Goal: Task Accomplishment & Management: Use online tool/utility

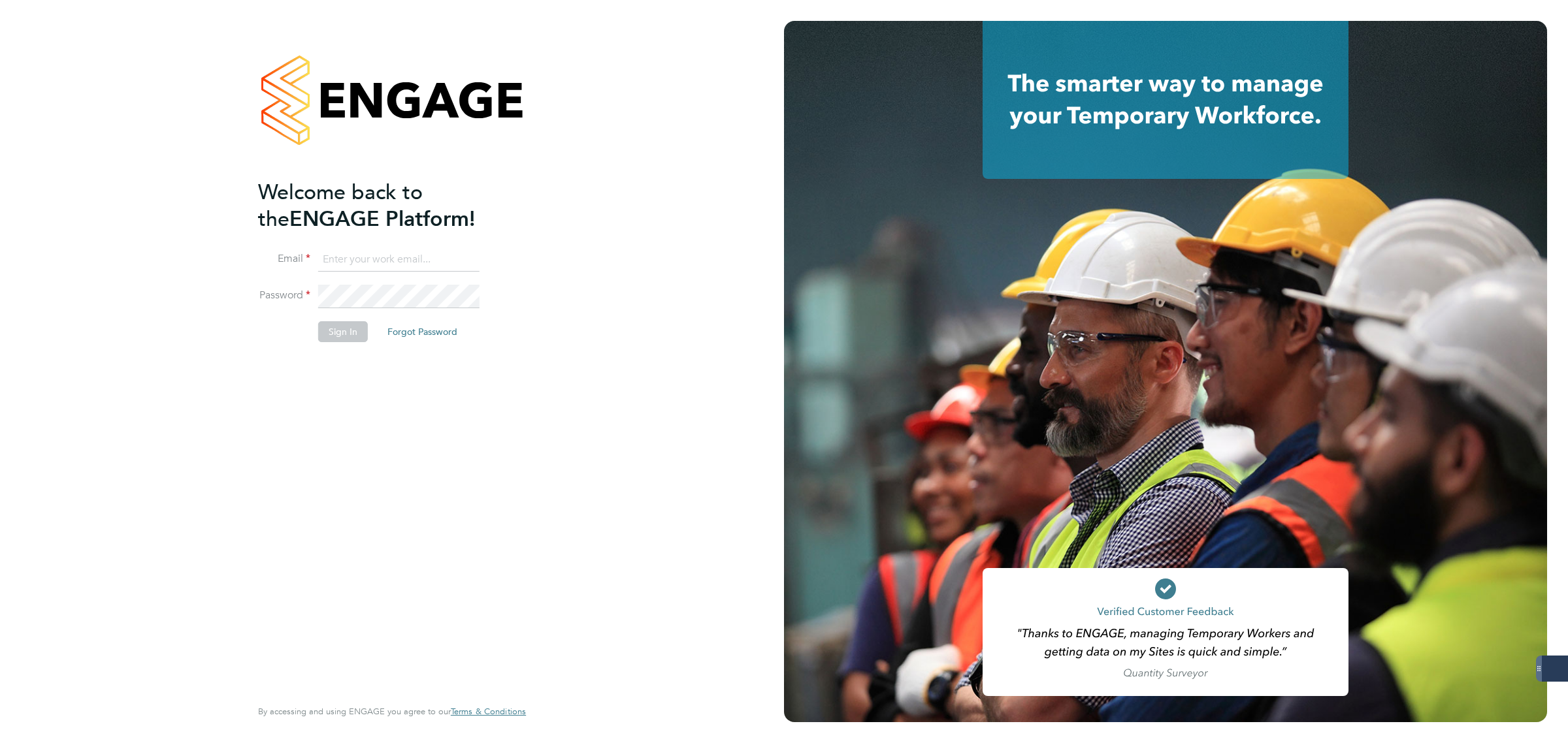
type input "matthew.robson@servicecare.org.uk"
click at [331, 329] on button "Sign In" at bounding box center [343, 332] width 49 height 21
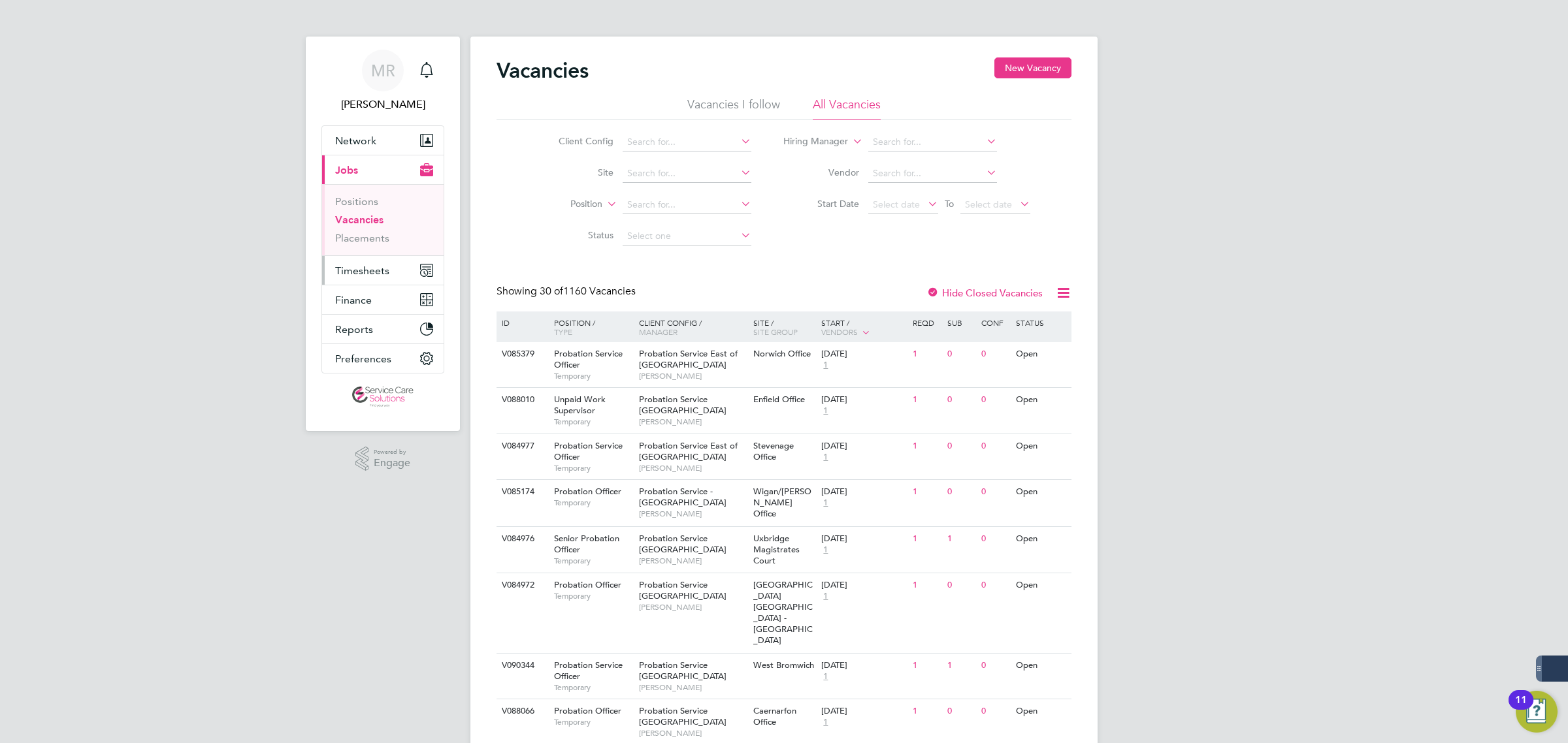
click at [380, 265] on button "Timesheets" at bounding box center [383, 271] width 122 height 28
click at [380, 280] on button "Timesheets" at bounding box center [383, 271] width 122 height 28
click at [345, 227] on link "Timesheets" at bounding box center [362, 231] width 55 height 13
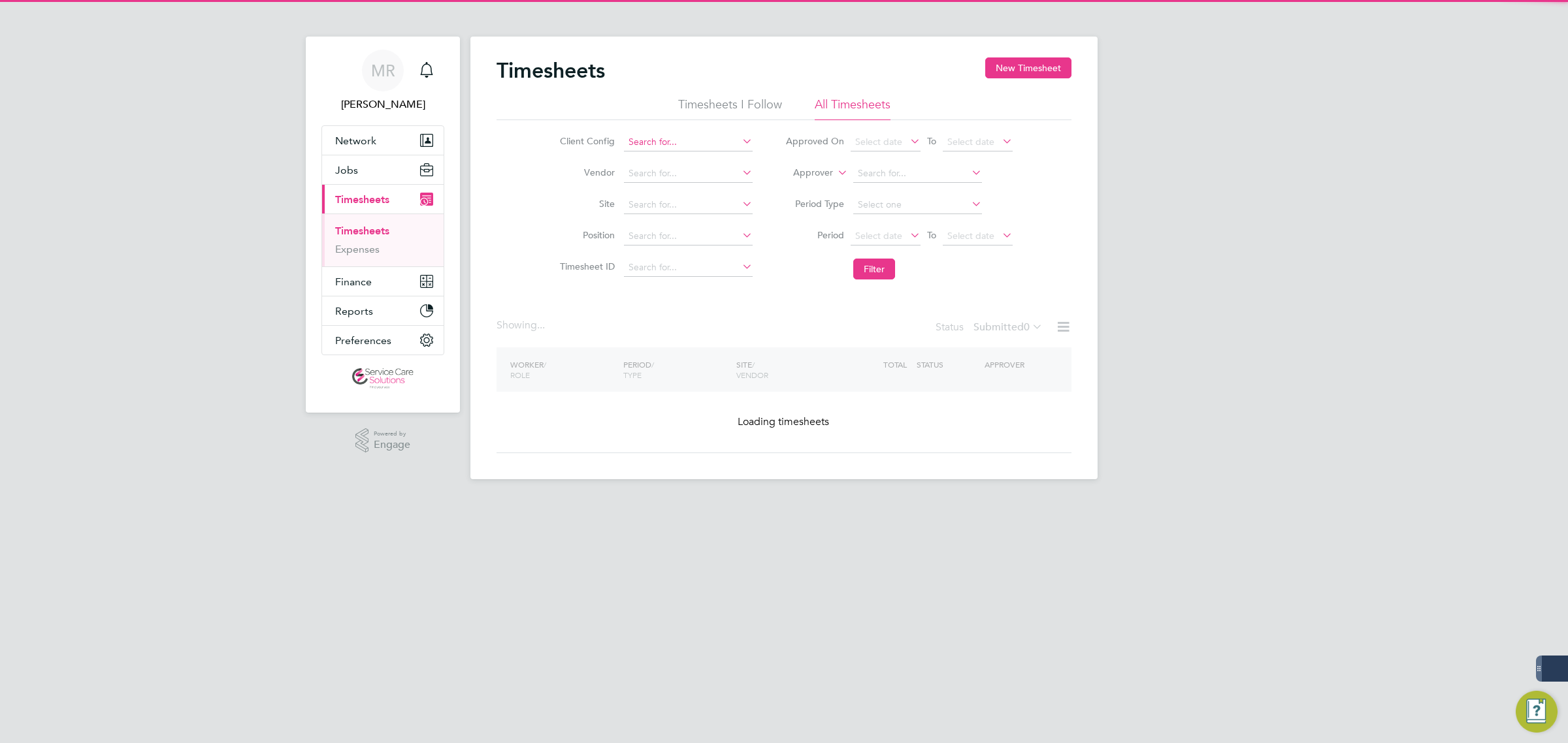
click at [657, 135] on input at bounding box center [689, 142] width 129 height 18
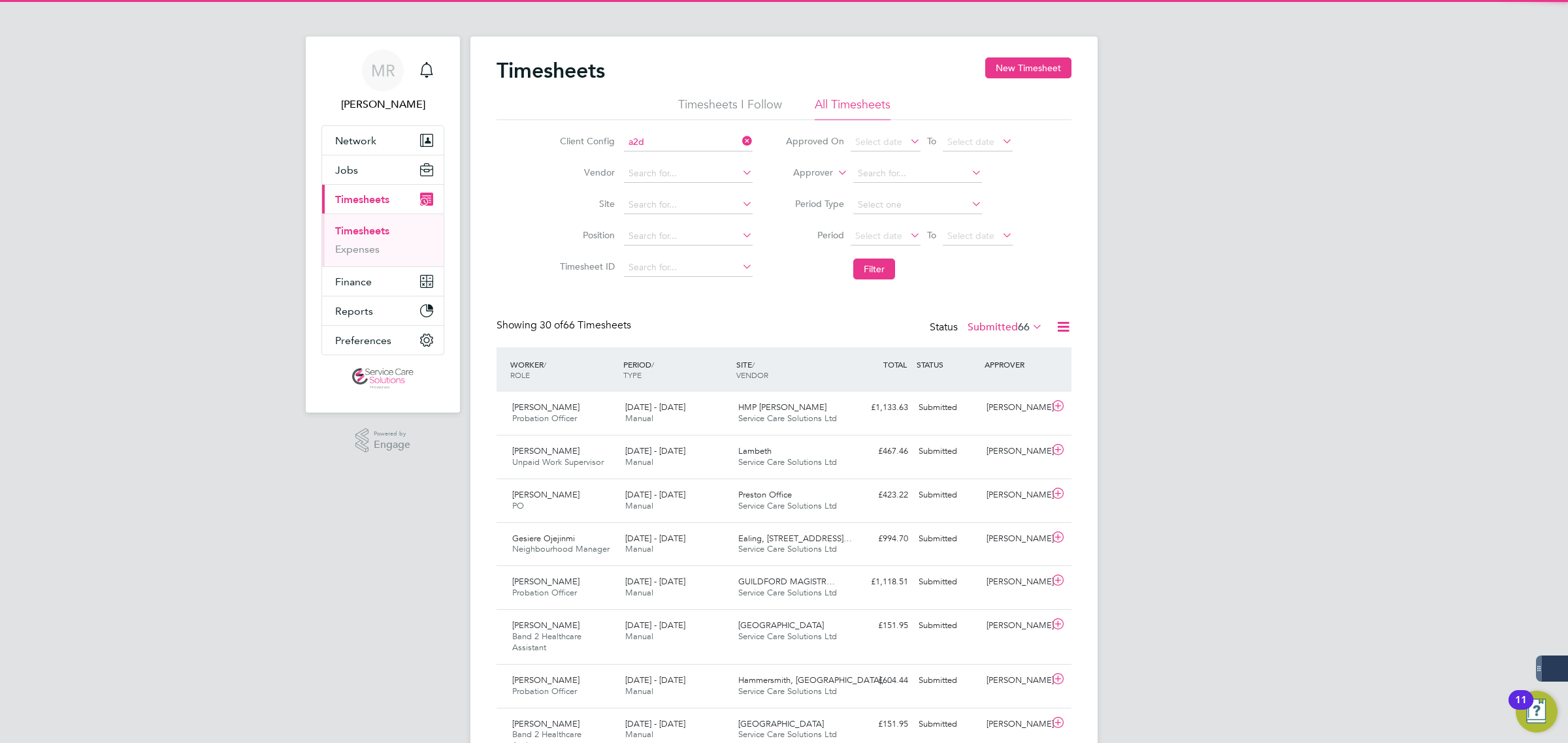
click at [655, 153] on li "A2D ominion Housing Group" at bounding box center [688, 160] width 130 height 18
type input "A2Dominion Housing Group"
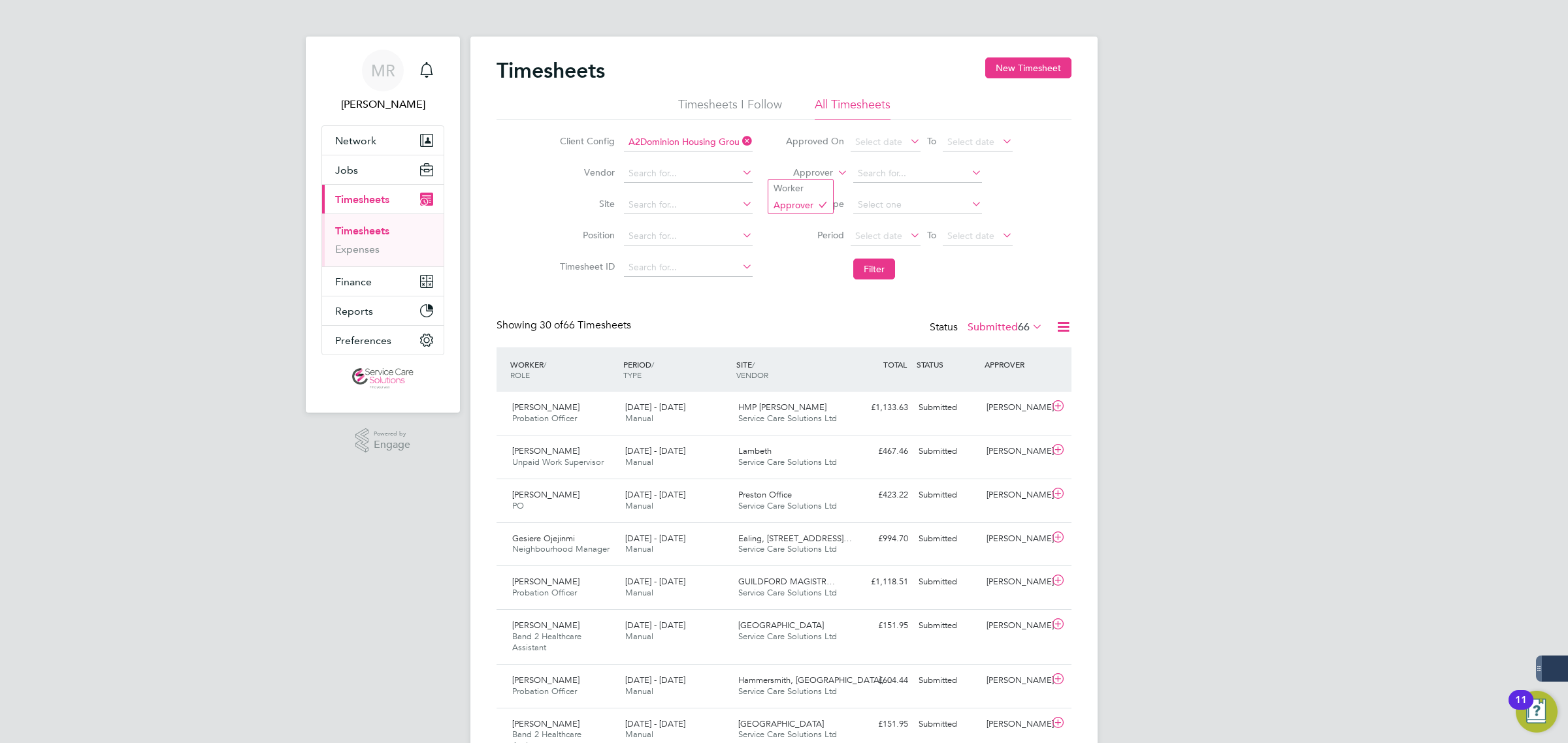
click at [833, 173] on li "Approver" at bounding box center [900, 173] width 260 height 31
click at [820, 183] on li "Worker" at bounding box center [801, 188] width 65 height 17
click at [827, 171] on label "Worker" at bounding box center [804, 173] width 59 height 13
click at [817, 200] on li "Approver" at bounding box center [801, 205] width 65 height 17
click at [855, 174] on input at bounding box center [917, 173] width 129 height 18
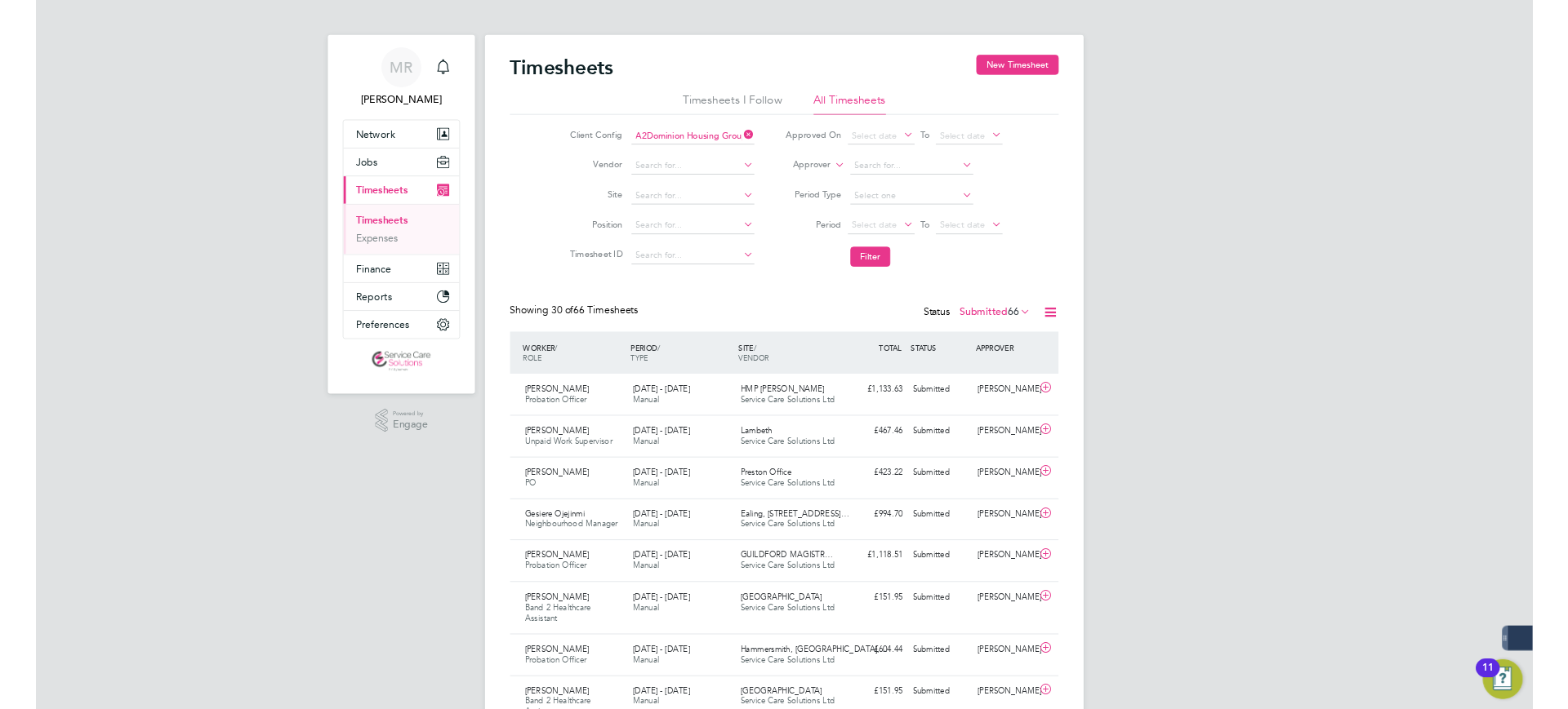
scroll to position [8, 8]
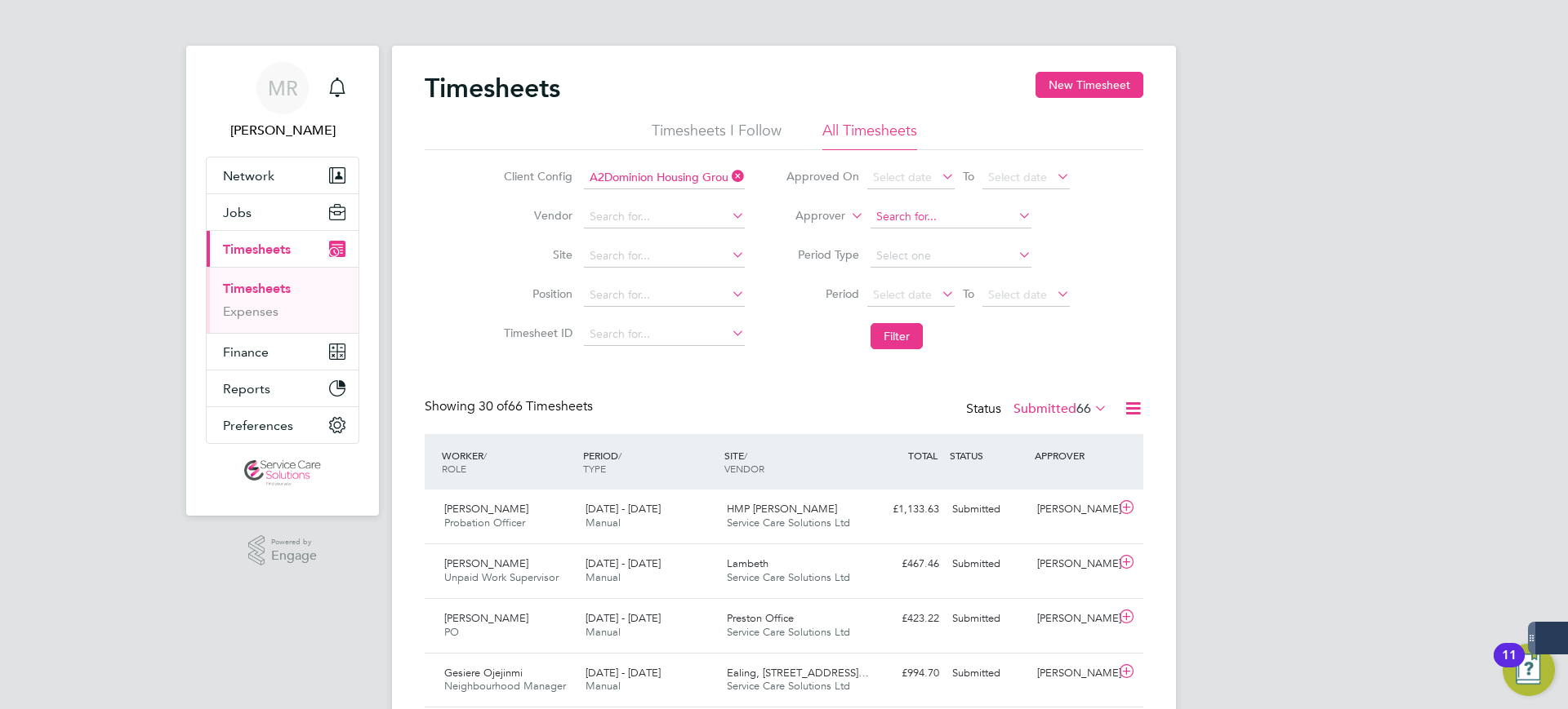
click at [891, 207] on input at bounding box center [951, 217] width 161 height 22
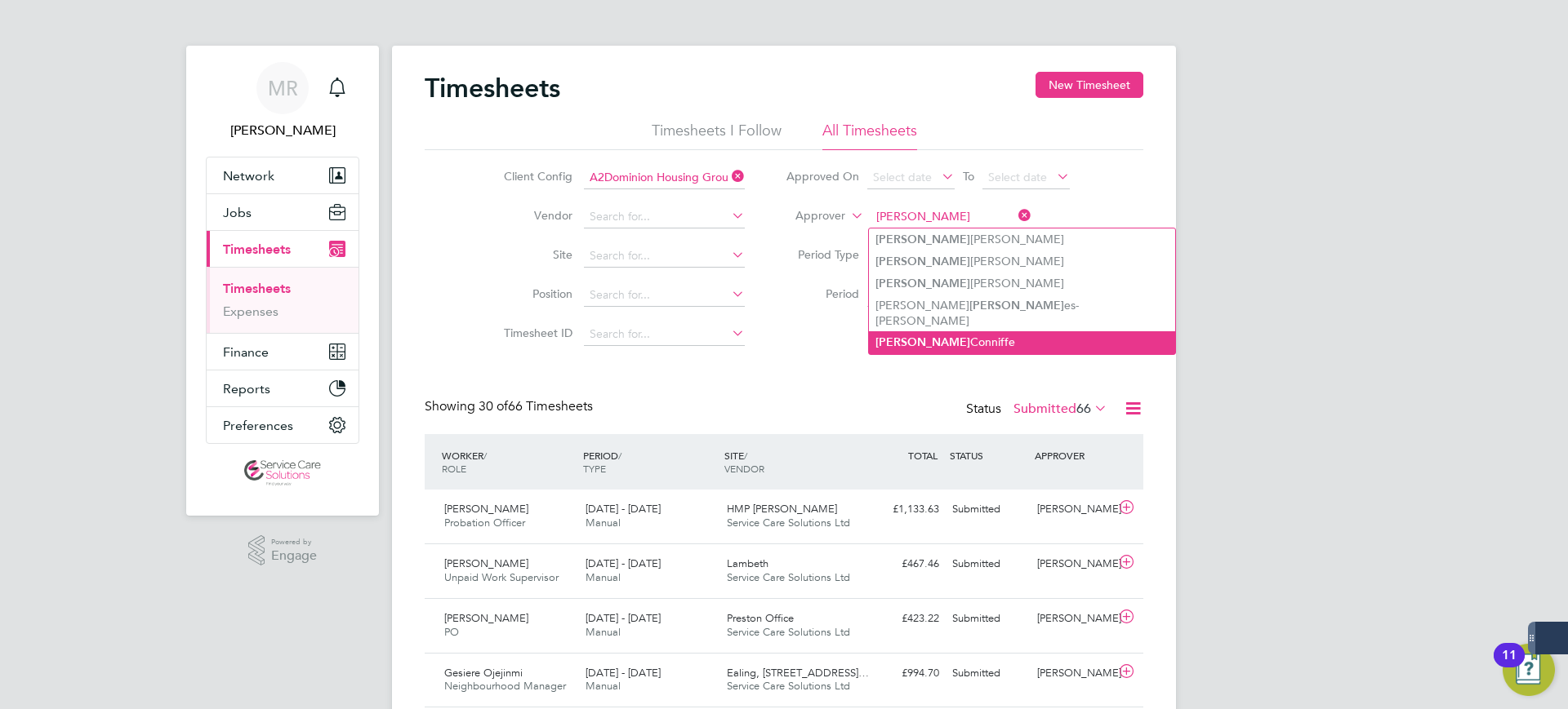
click at [960, 332] on li "[PERSON_NAME]" at bounding box center [1022, 343] width 306 height 22
type input "[PERSON_NAME]"
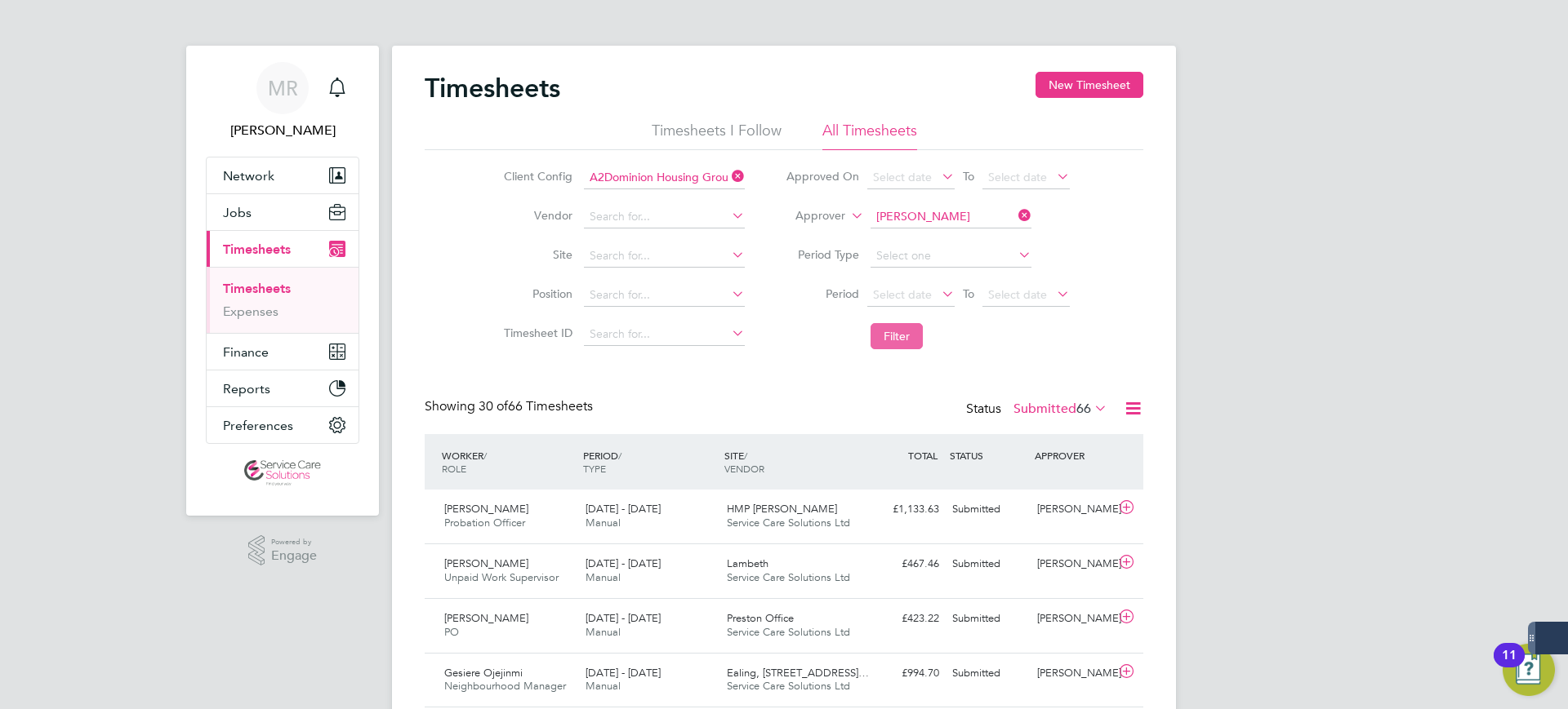
click at [900, 329] on button "Filter" at bounding box center [897, 336] width 52 height 26
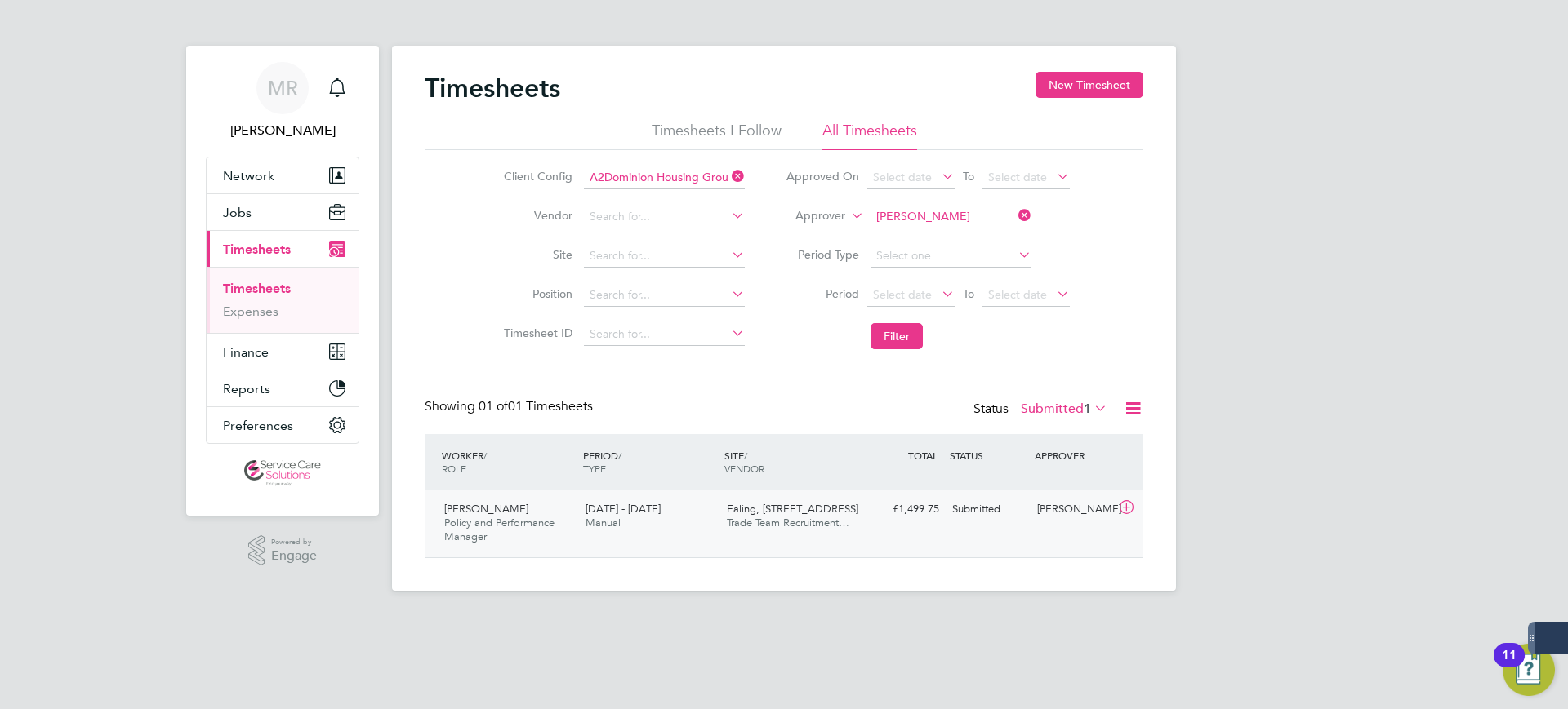
click at [832, 535] on div "Ealing, 113 Uxbridge Ro… Trade Team Recruitment…" at bounding box center [791, 517] width 141 height 41
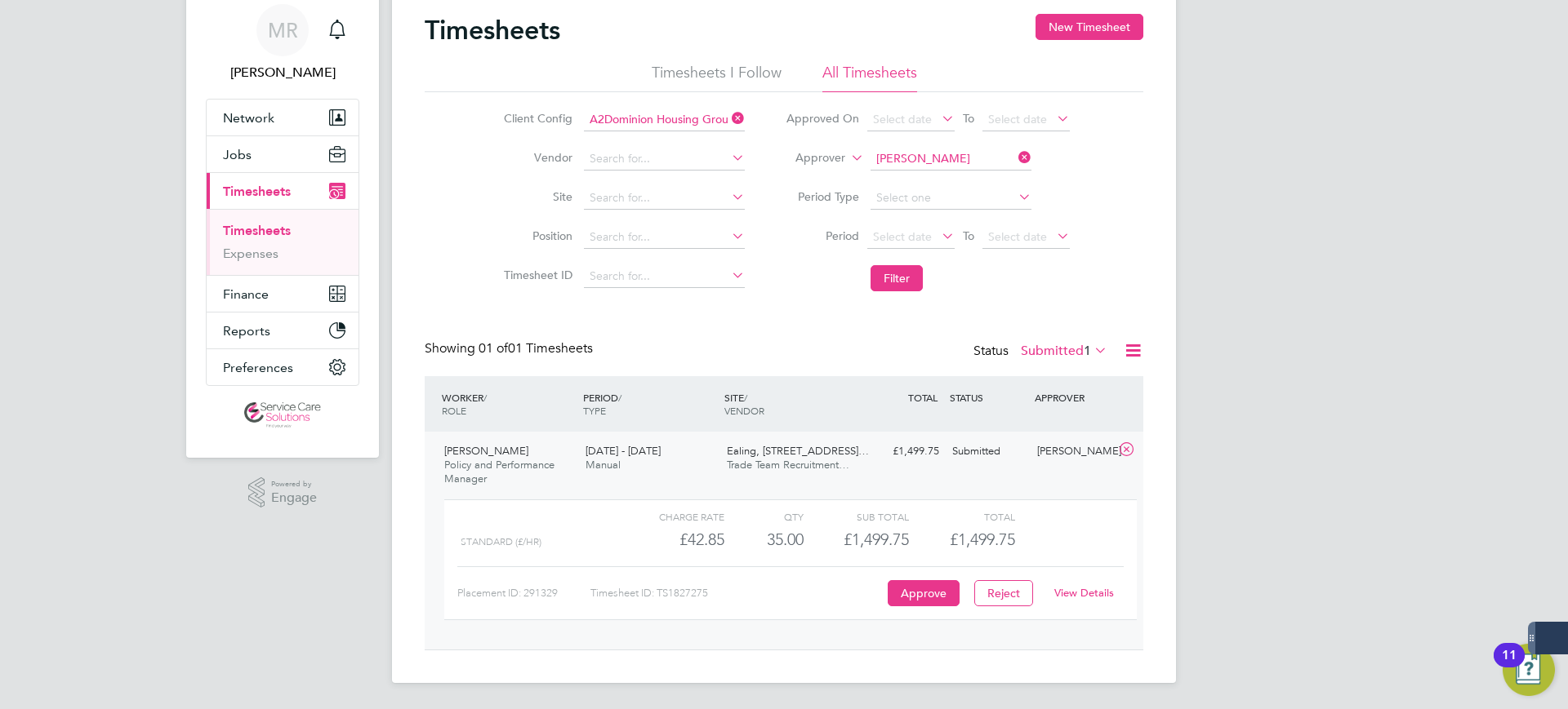
click at [1072, 589] on link "View Details" at bounding box center [1084, 592] width 60 height 14
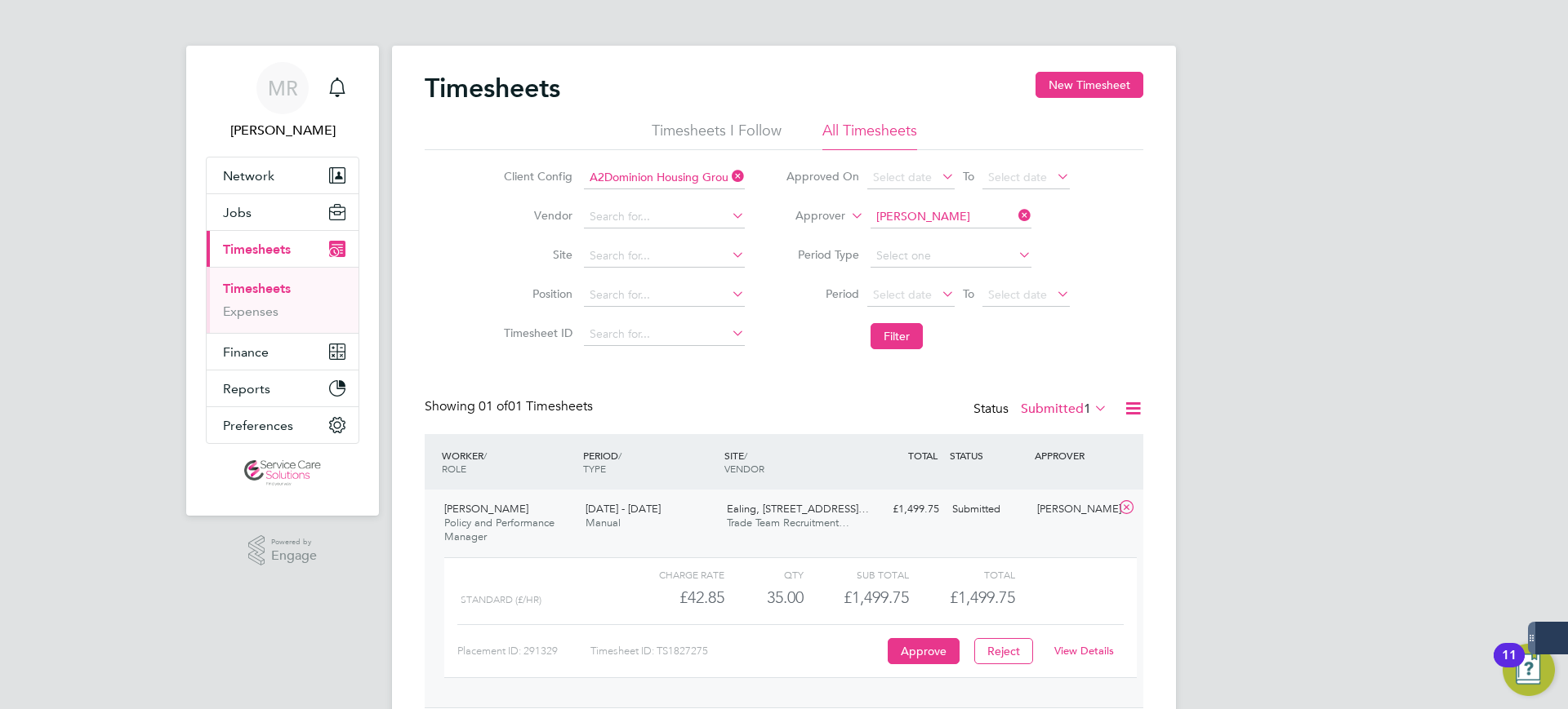
scroll to position [55, 142]
click at [898, 294] on span "Select date" at bounding box center [902, 295] width 59 height 15
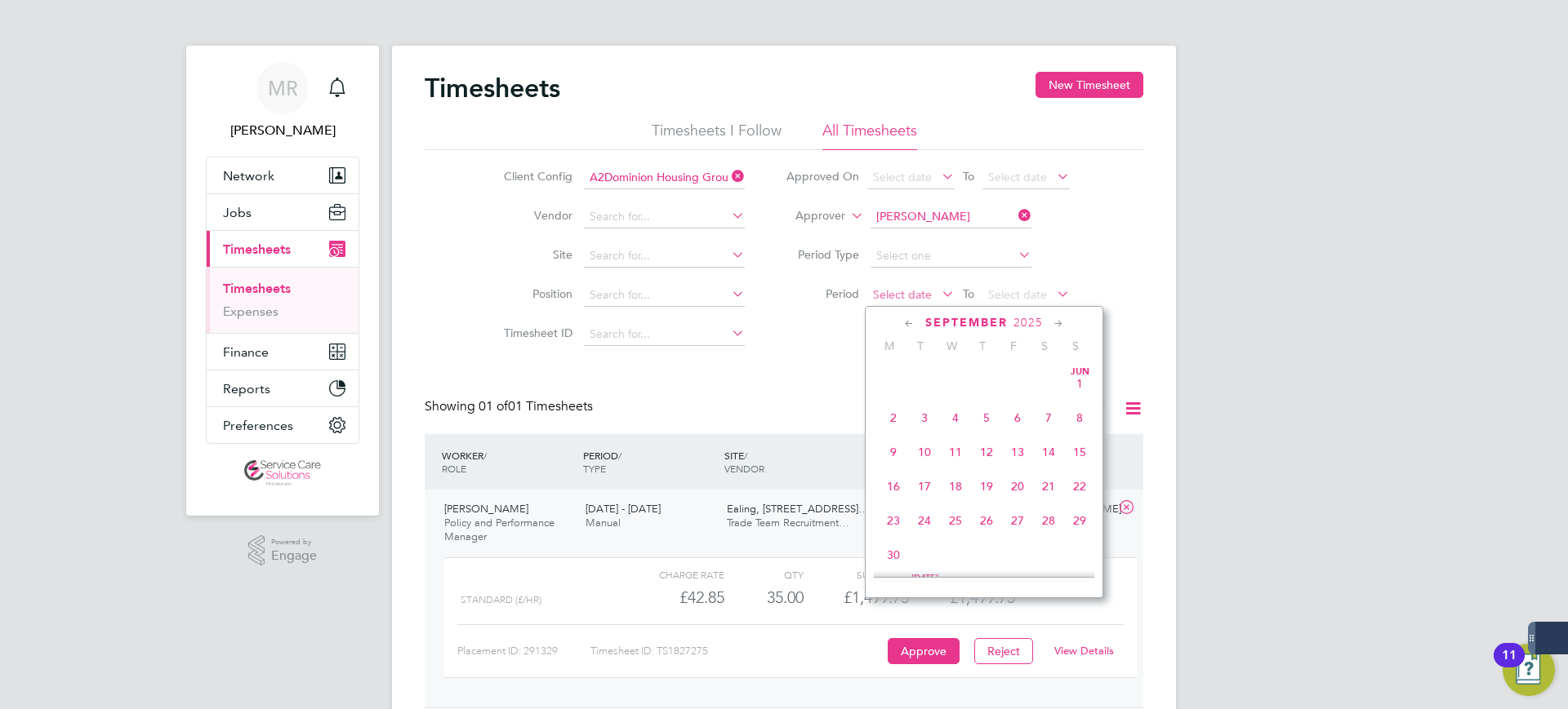
scroll to position [601, 0]
click at [1021, 316] on span "2025" at bounding box center [1027, 322] width 29 height 14
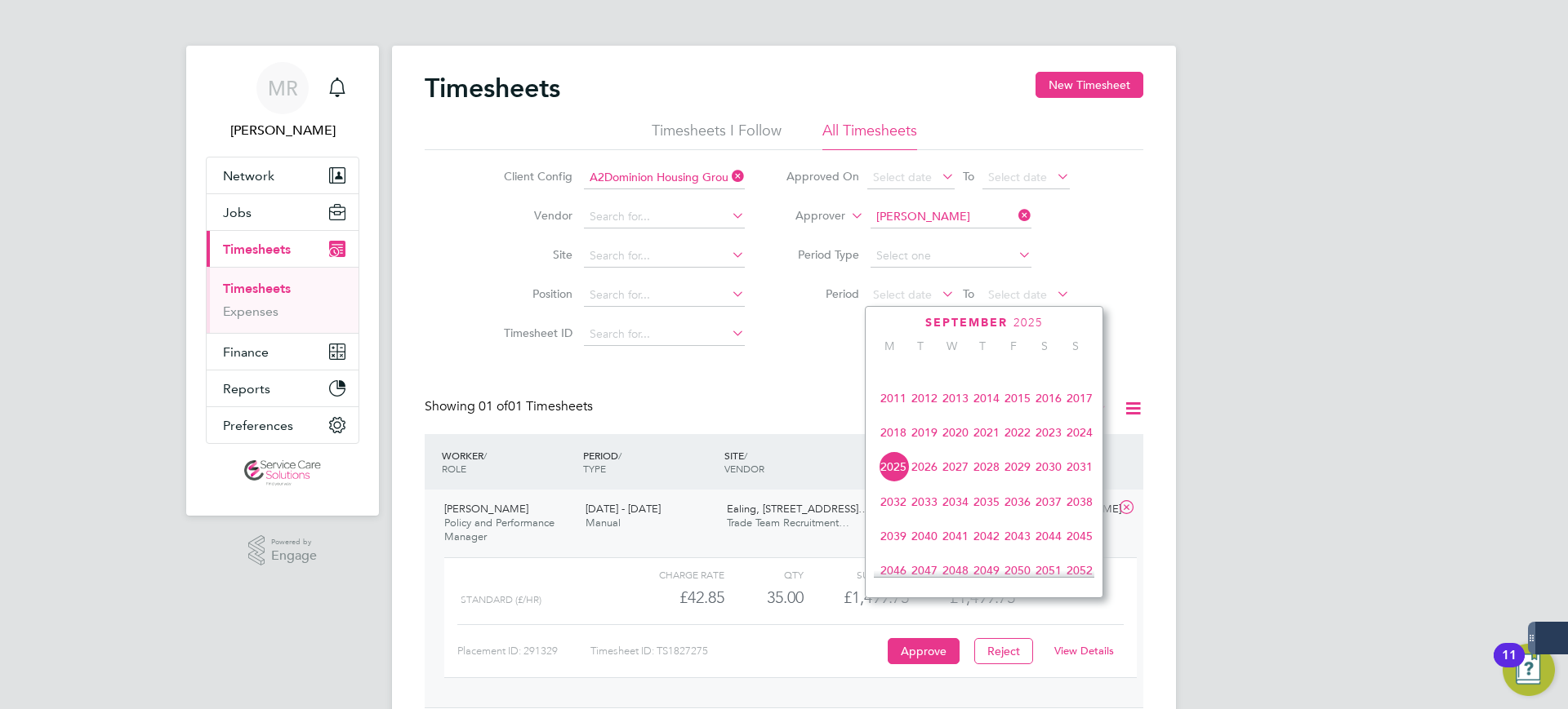
click at [982, 443] on span "2021" at bounding box center [986, 432] width 31 height 31
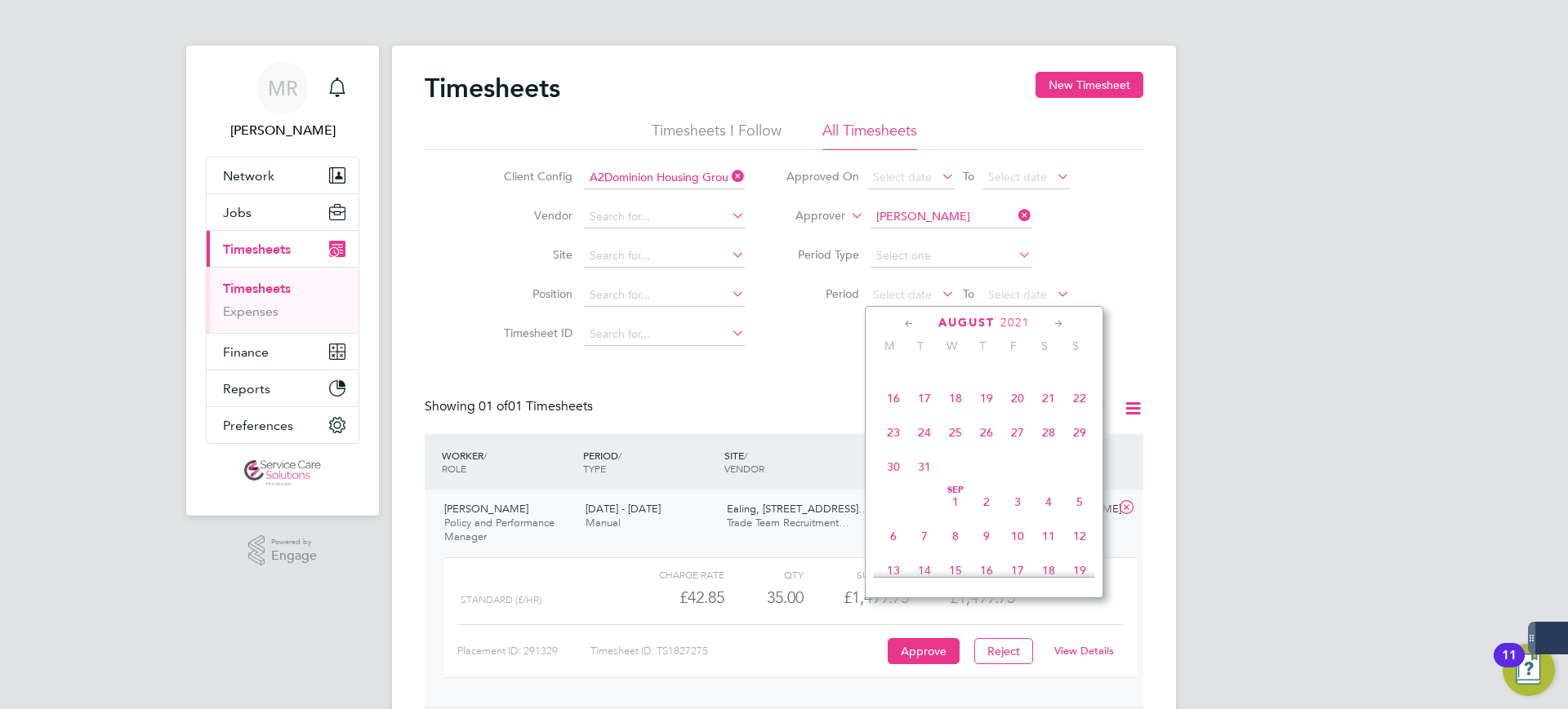
click at [904, 320] on icon at bounding box center [909, 323] width 16 height 18
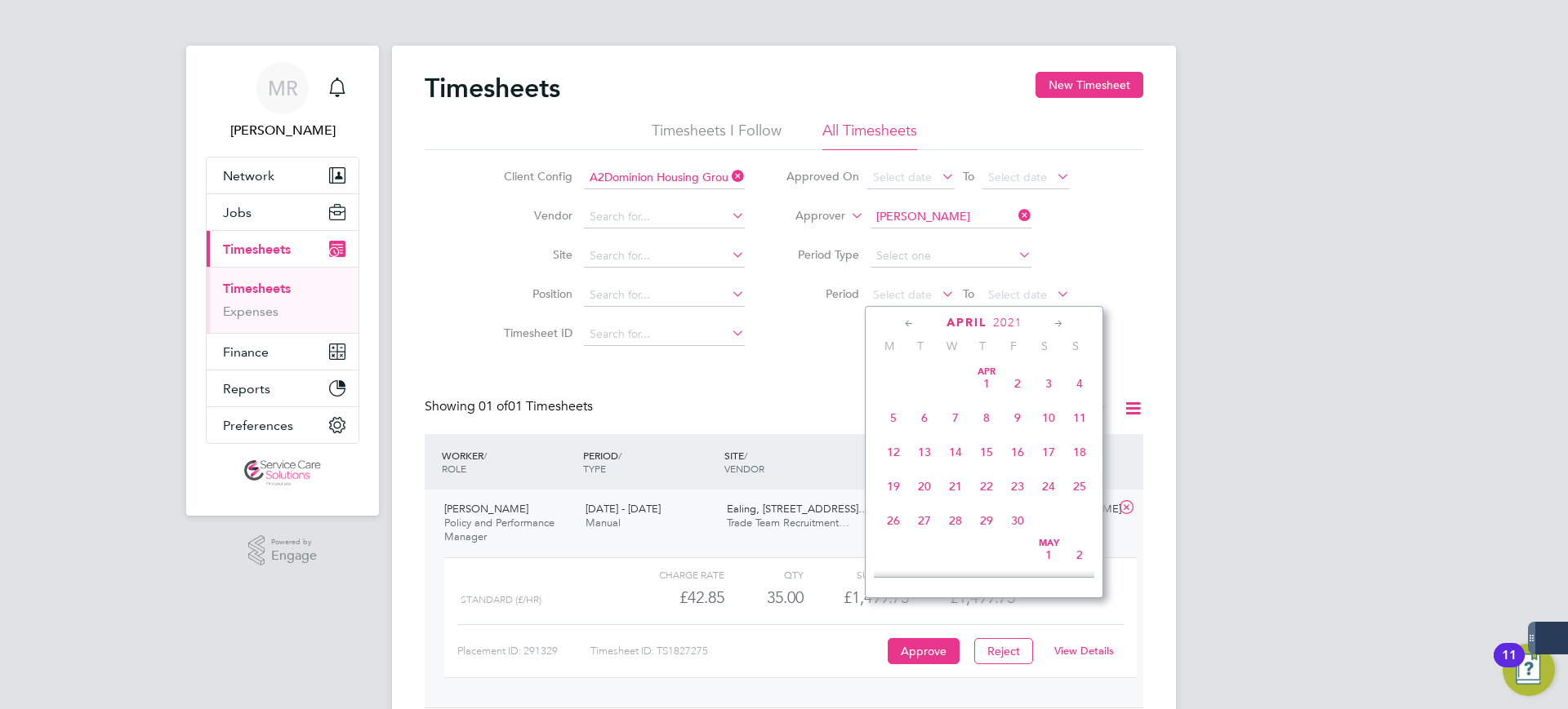
click at [901, 320] on div "[DATE]" at bounding box center [984, 322] width 221 height 16
click at [907, 325] on icon at bounding box center [909, 323] width 16 height 18
click at [1060, 325] on icon at bounding box center [1059, 323] width 16 height 18
click at [885, 415] on span "5" at bounding box center [892, 413] width 31 height 31
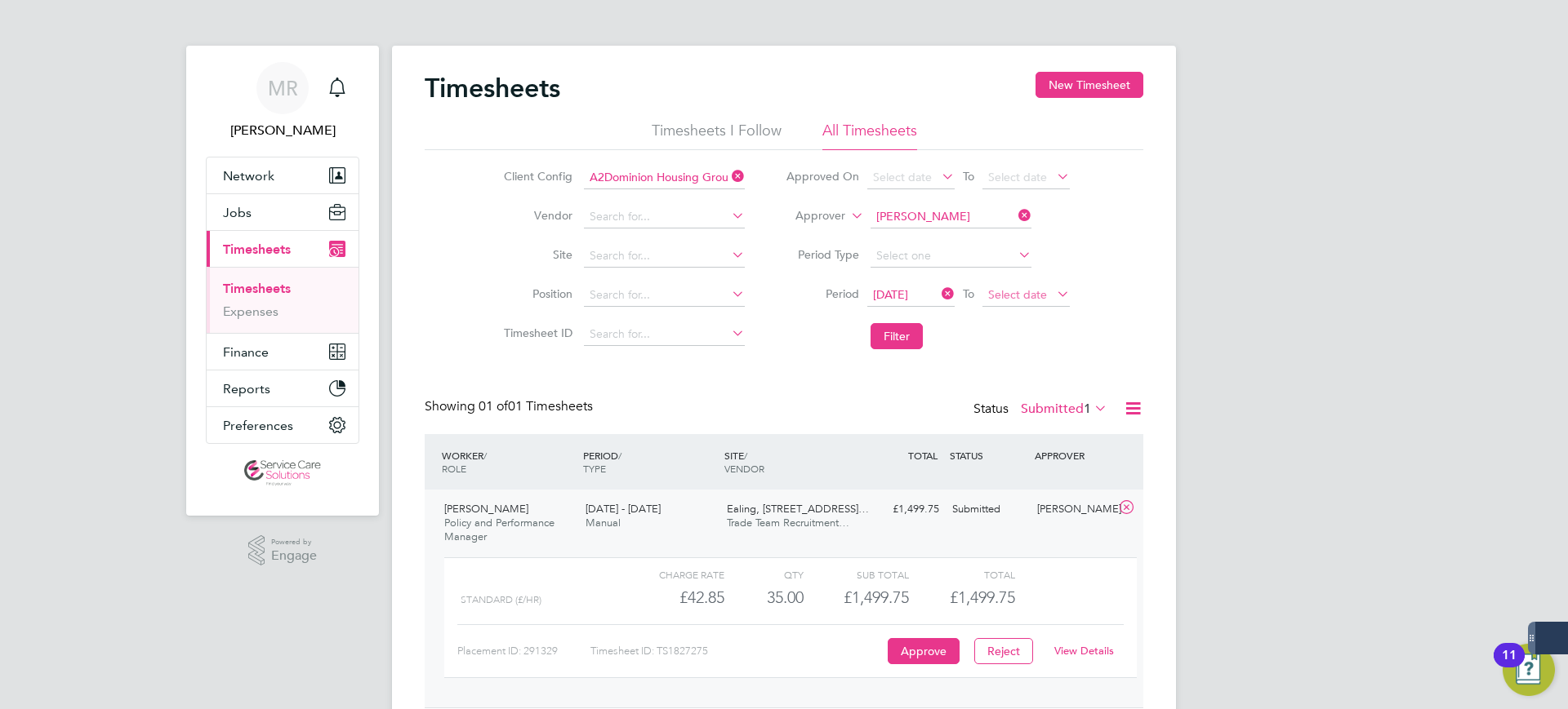
click at [995, 301] on span "Select date" at bounding box center [1017, 295] width 59 height 15
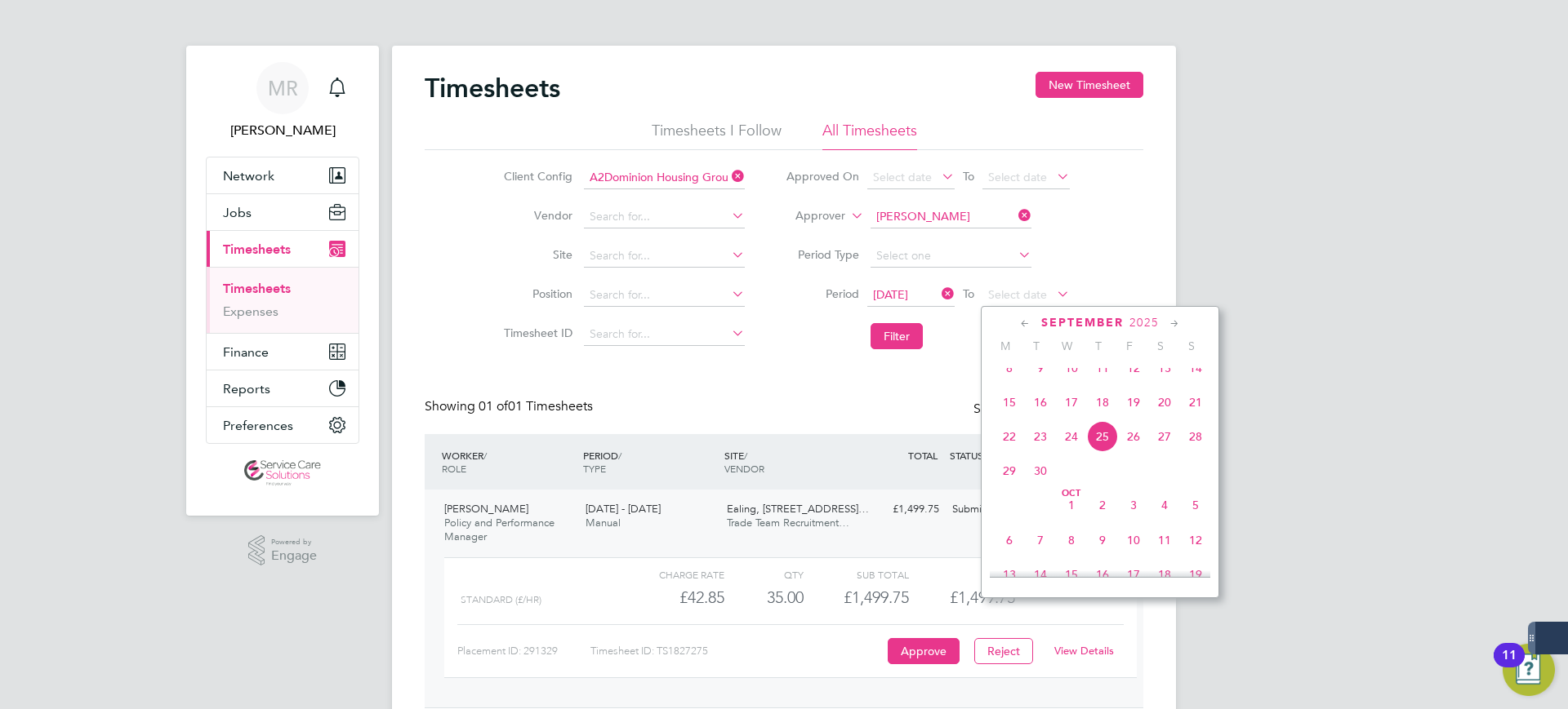
click at [1173, 326] on icon at bounding box center [1175, 323] width 16 height 18
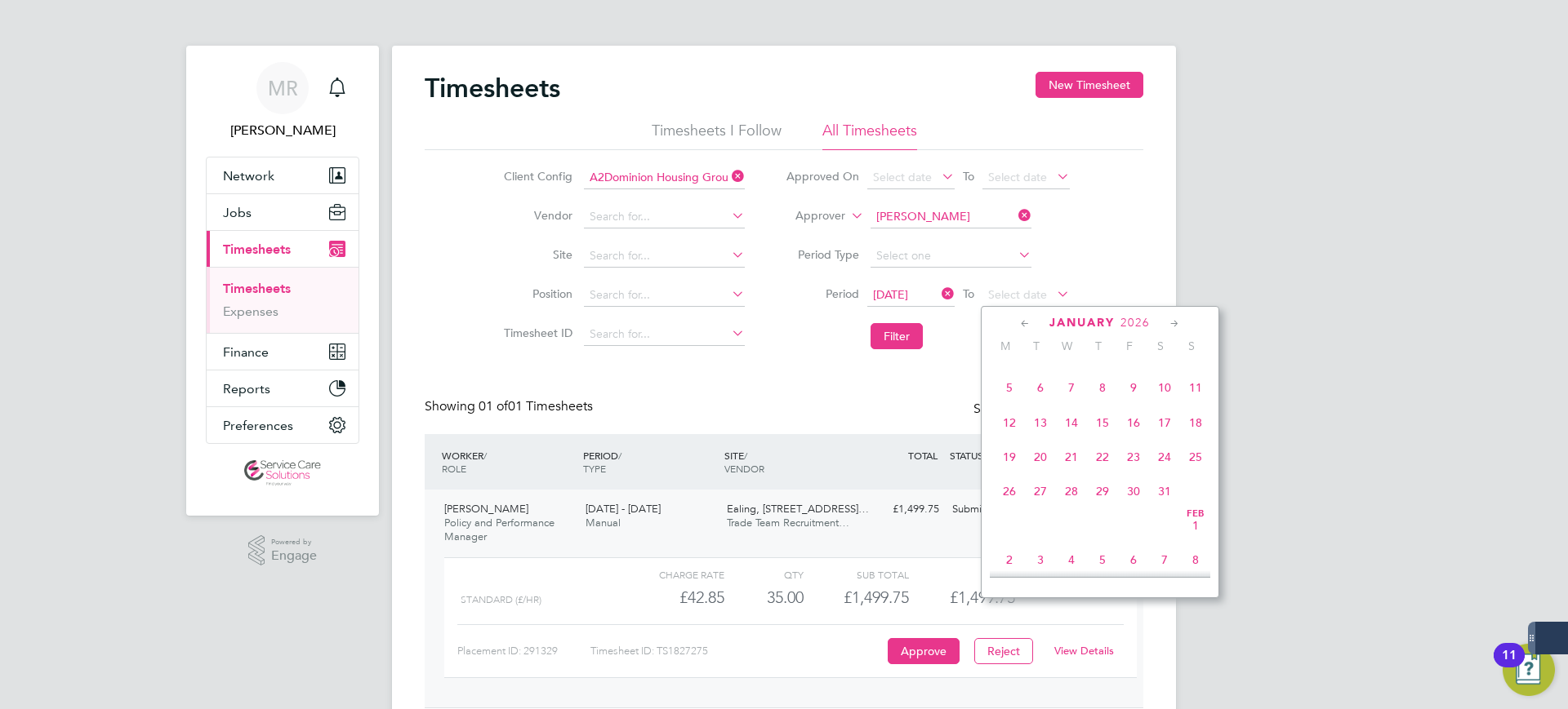
click at [1026, 325] on icon at bounding box center [1025, 323] width 16 height 18
click at [1135, 322] on span "2025" at bounding box center [1141, 322] width 29 height 14
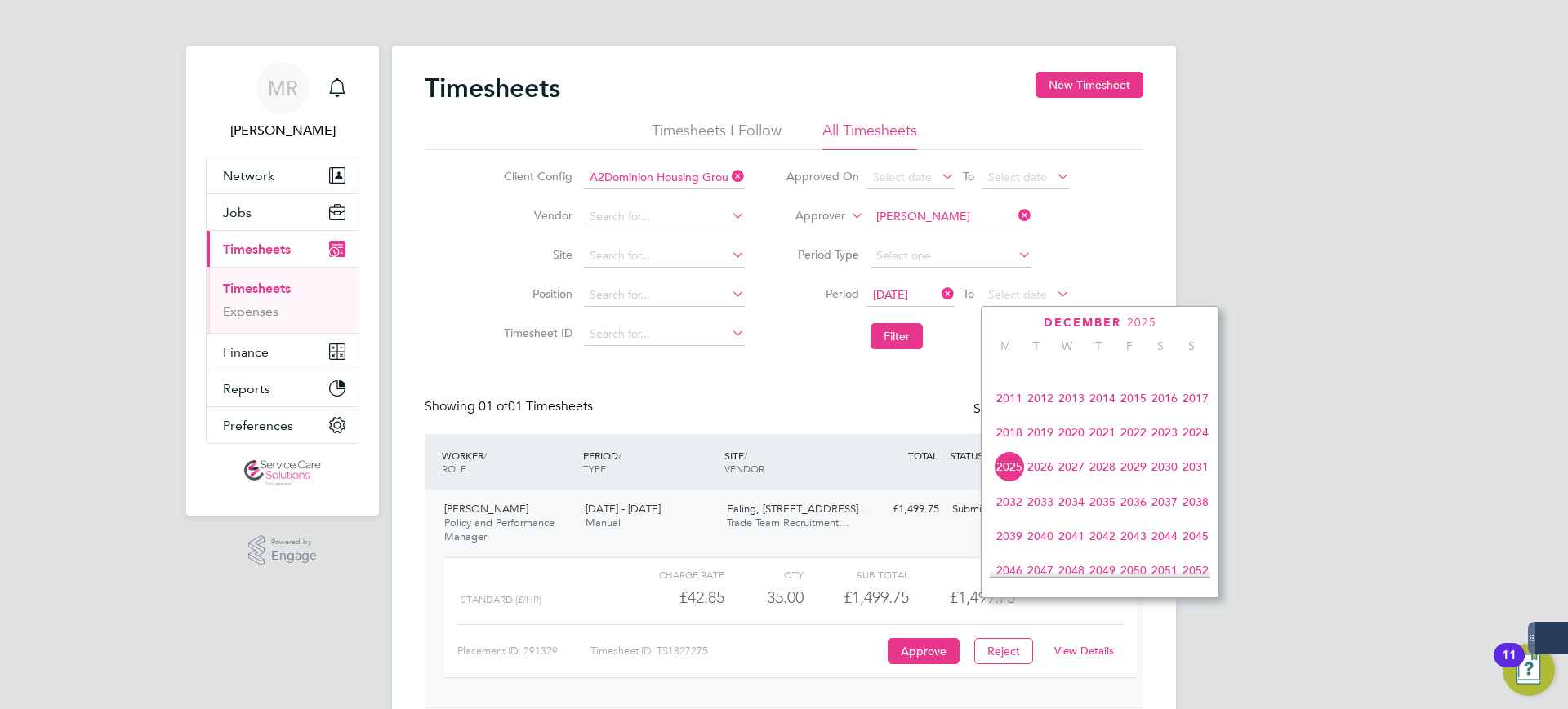
click at [1132, 442] on span "2022" at bounding box center [1133, 432] width 31 height 31
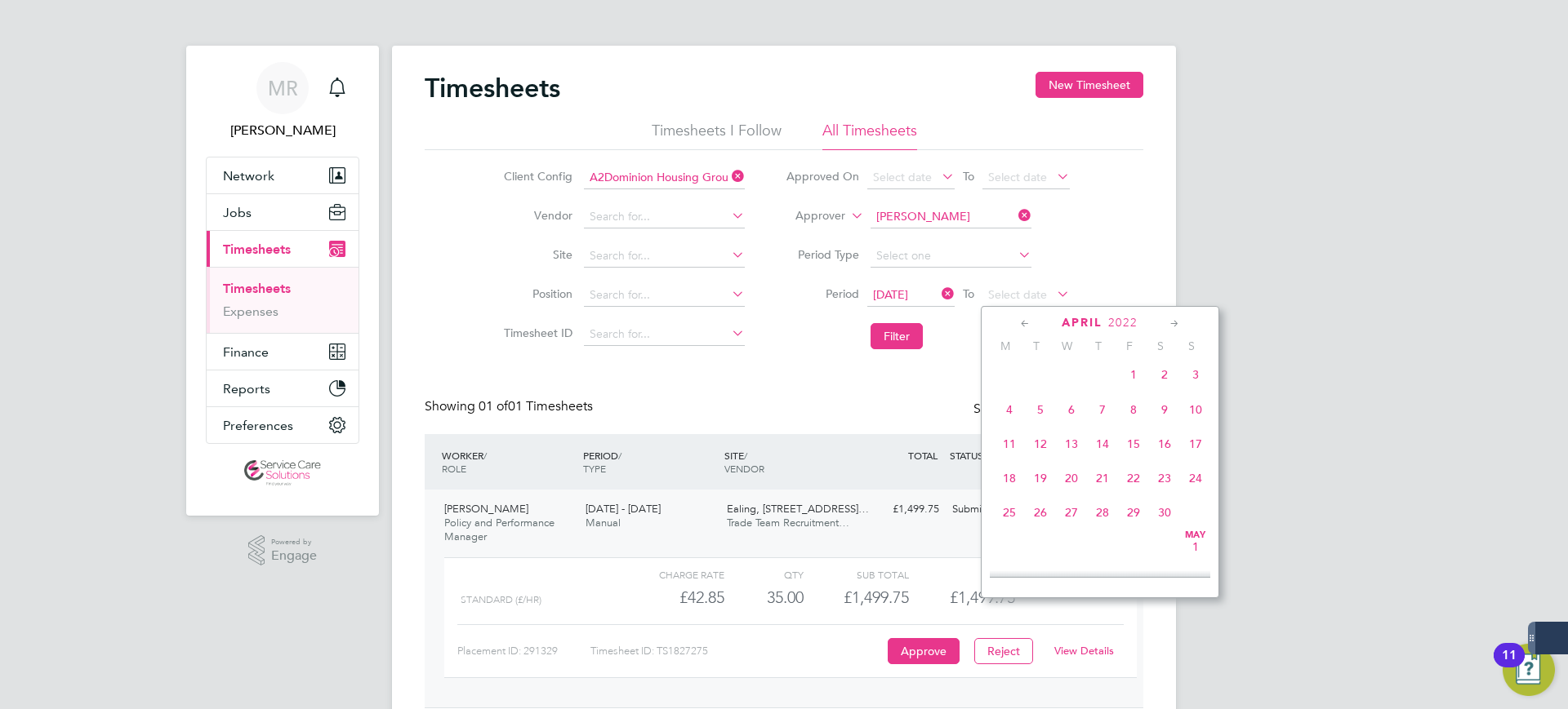
scroll to position [255, 0]
click at [1194, 478] on span "3" at bounding box center [1195, 472] width 31 height 31
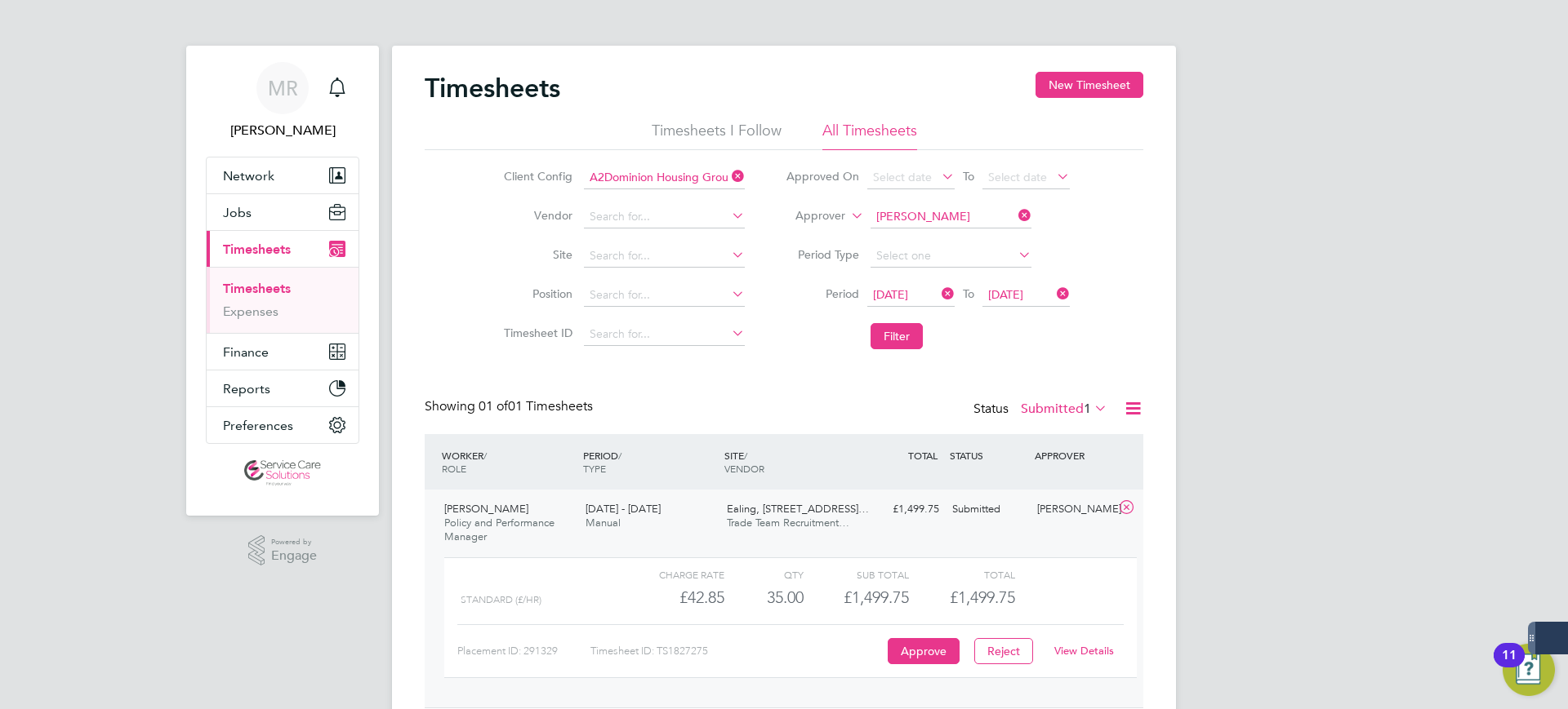
click at [1015, 216] on icon at bounding box center [1015, 215] width 0 height 22
click at [729, 175] on icon at bounding box center [729, 177] width 0 height 22
click at [698, 171] on input at bounding box center [664, 177] width 161 height 22
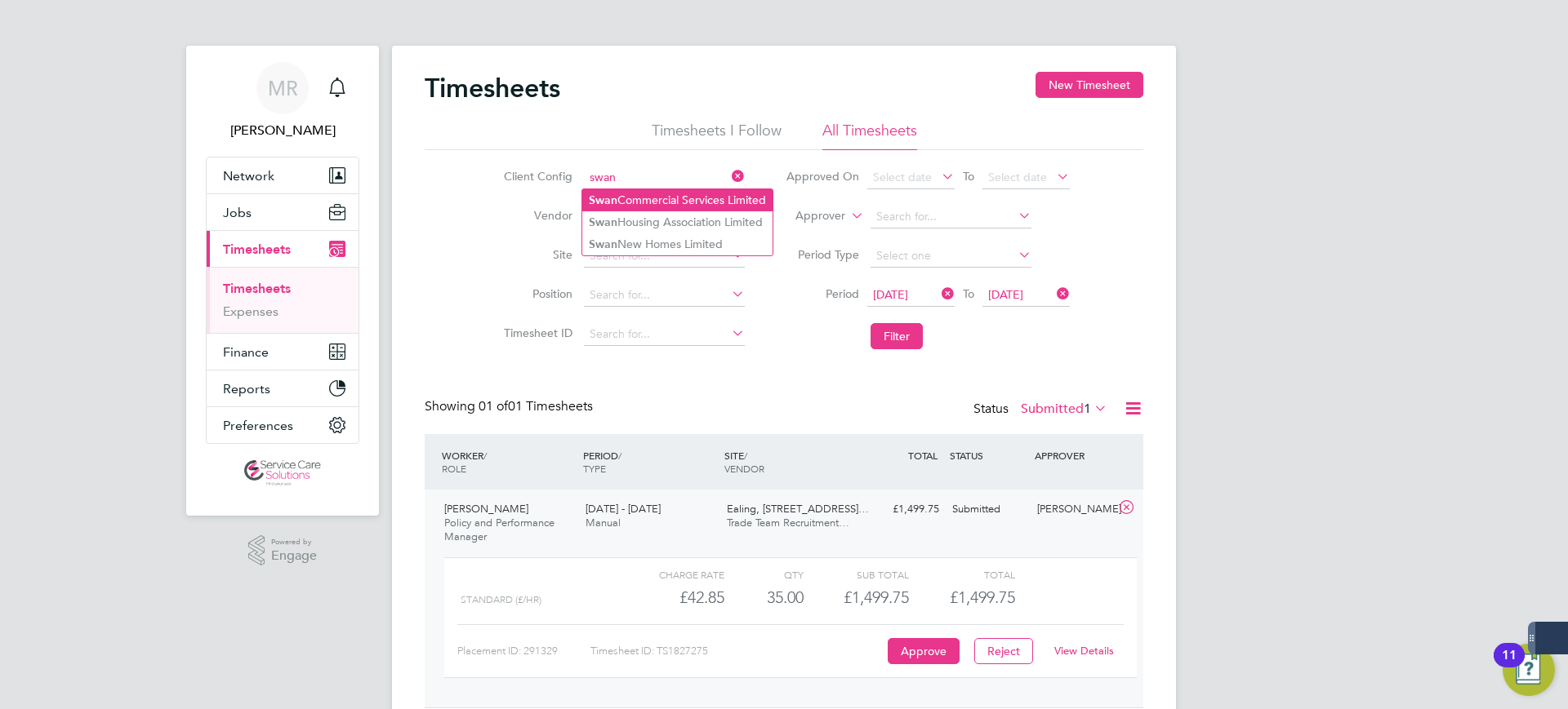
click at [730, 202] on li "Swan Commercial Services Limited" at bounding box center [677, 201] width 191 height 22
type input "Swan Commercial Services Limited"
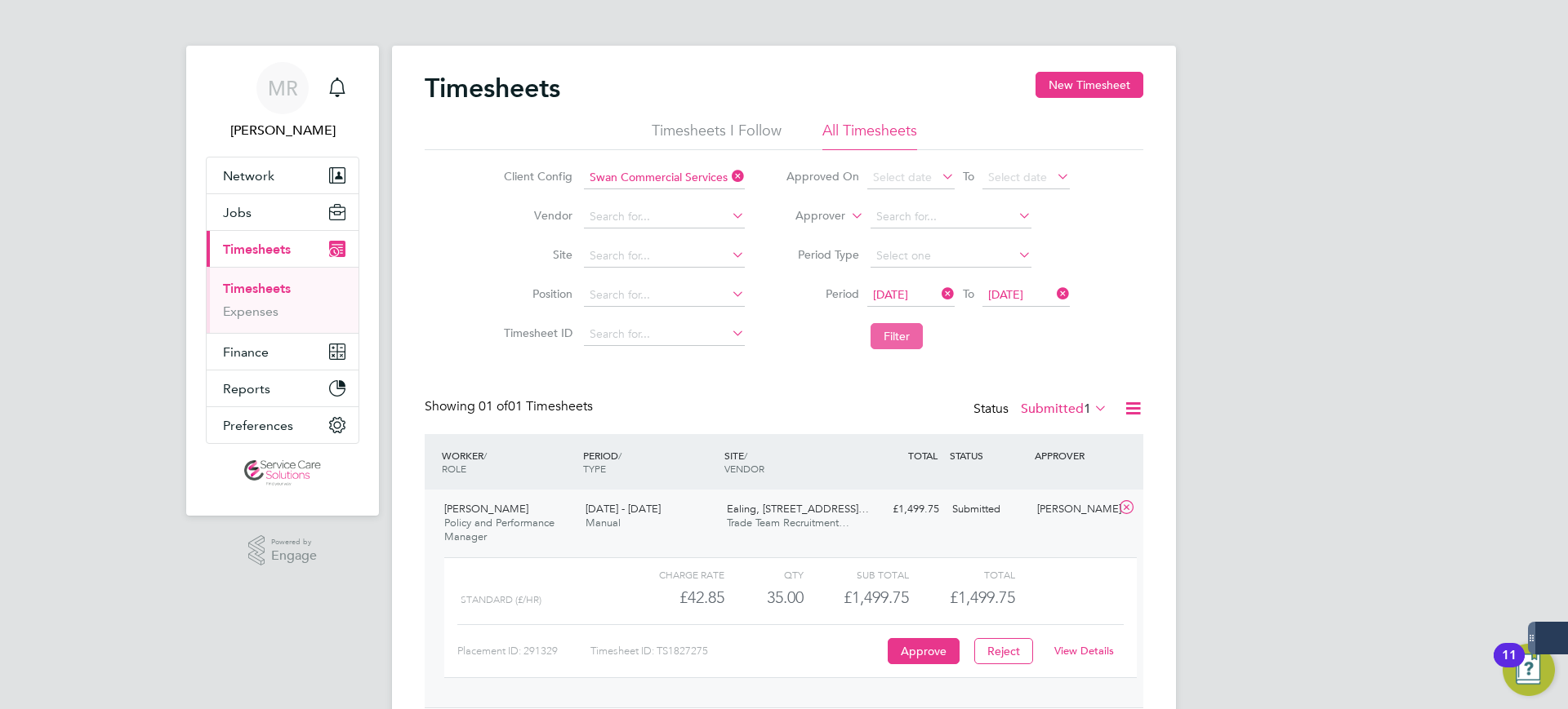
click at [902, 333] on button "Filter" at bounding box center [897, 336] width 52 height 26
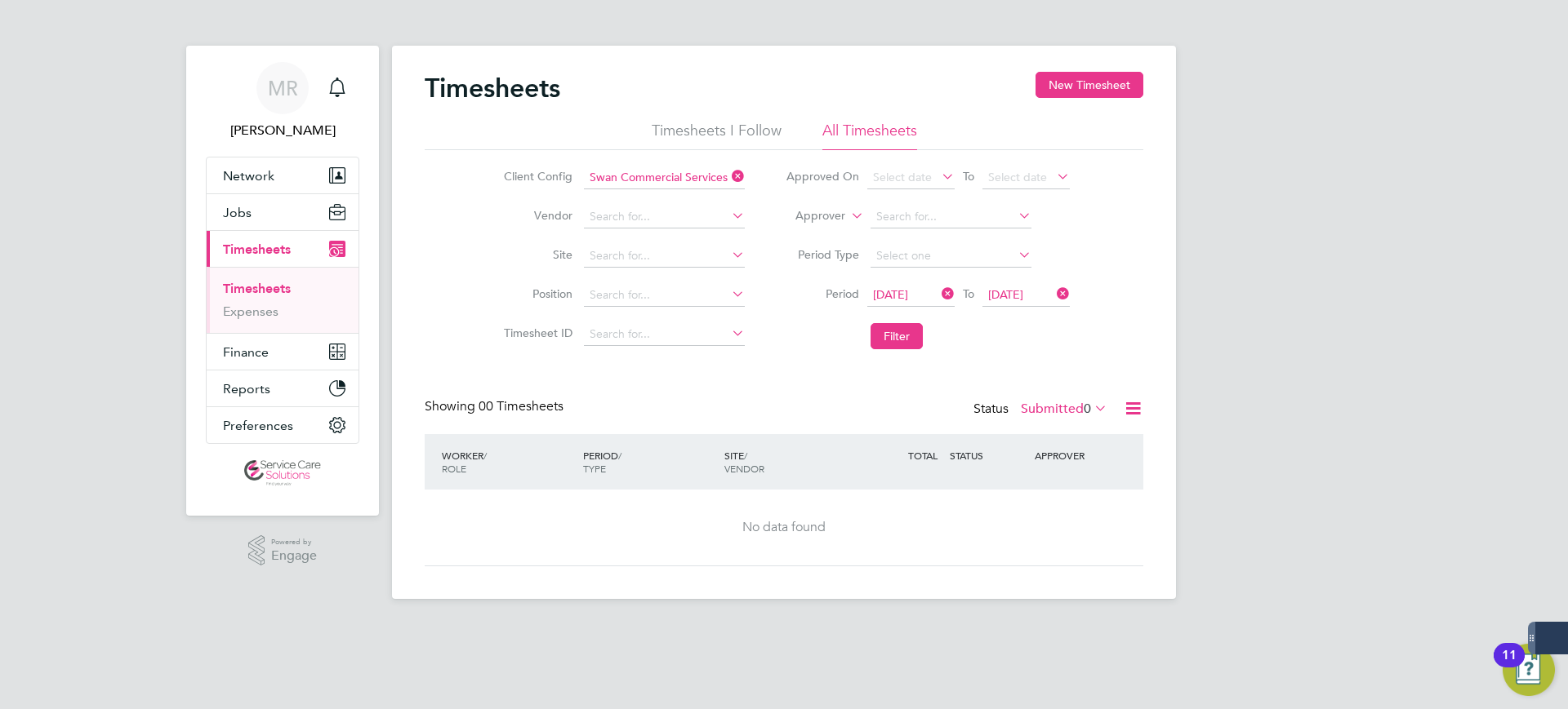
click at [1076, 404] on label "Submitted 0" at bounding box center [1063, 408] width 87 height 16
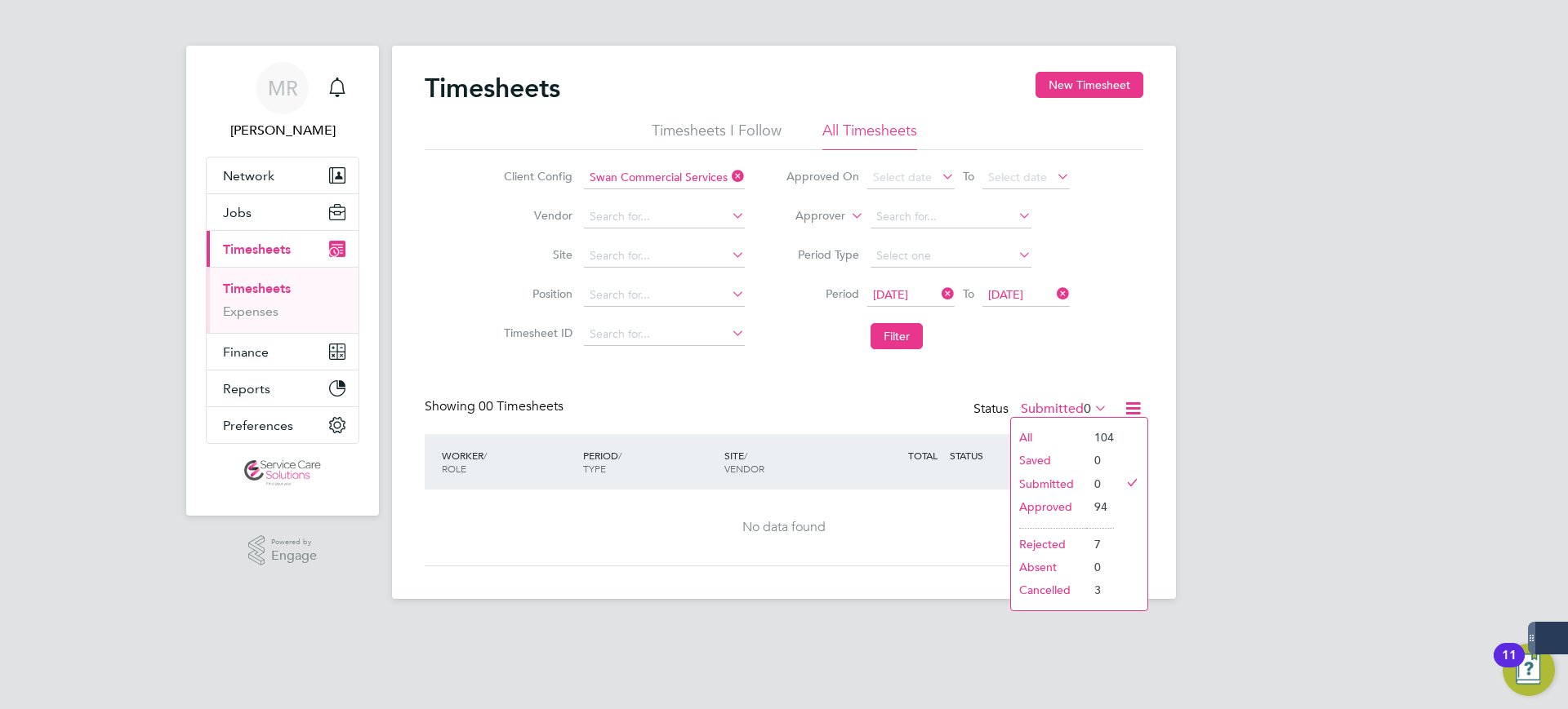
click at [1081, 431] on li "All" at bounding box center [1048, 437] width 75 height 22
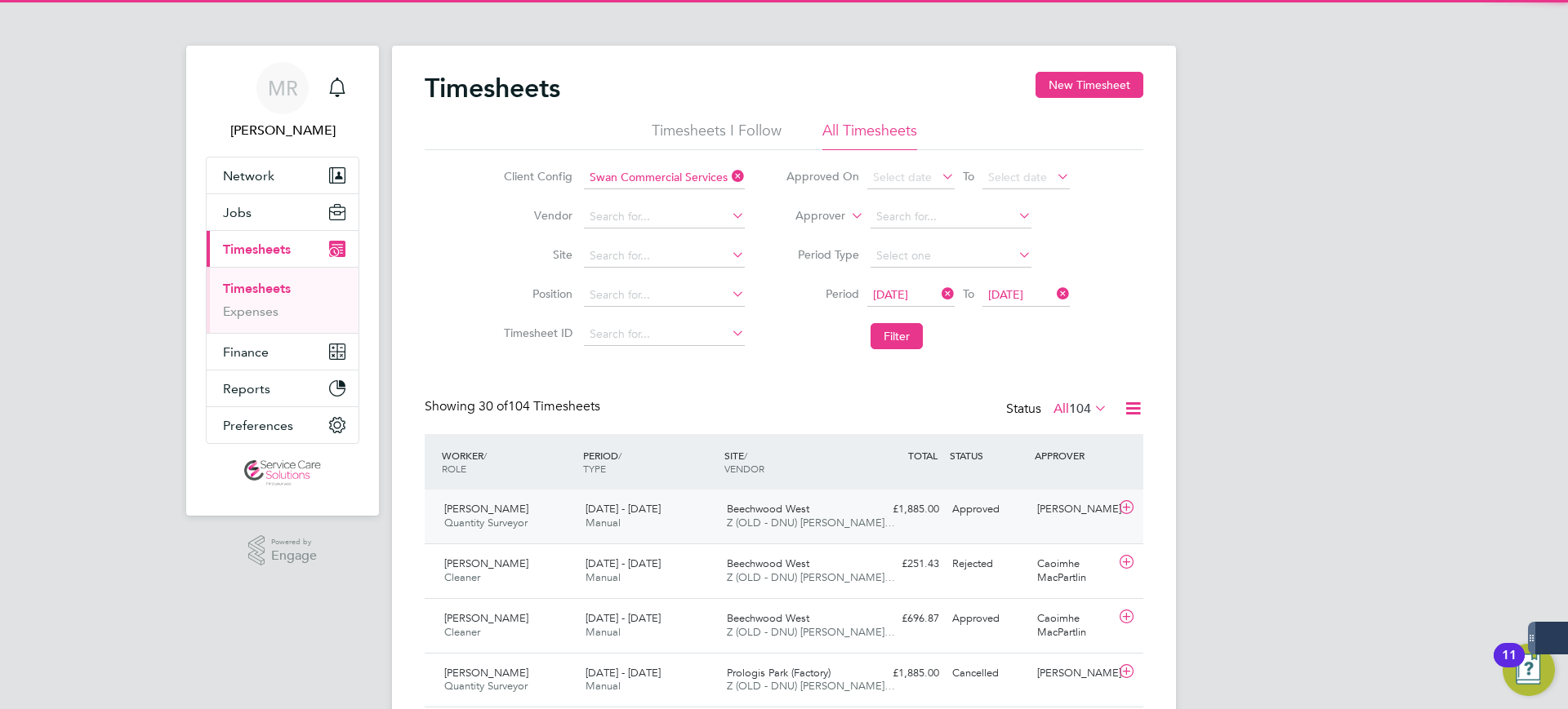
scroll to position [42, 142]
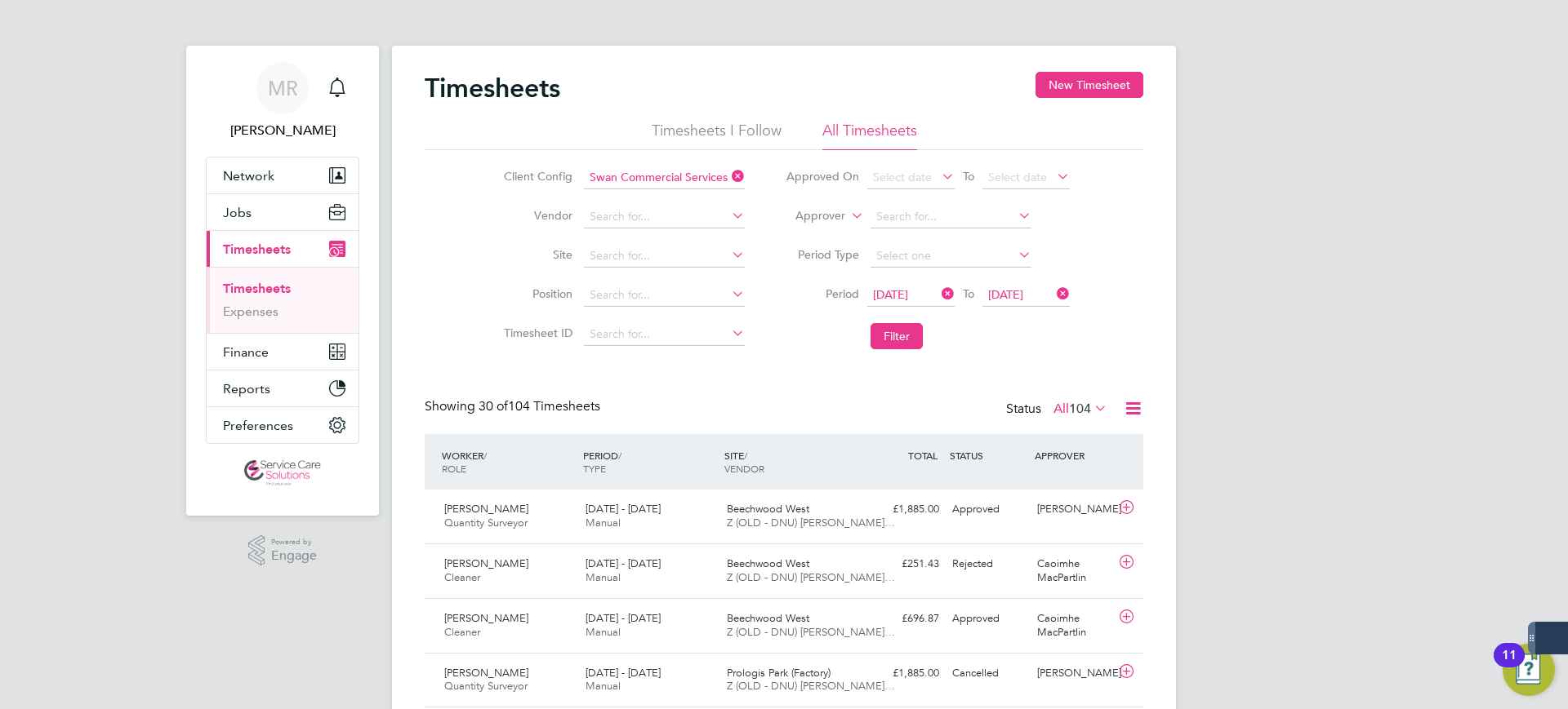
click at [1087, 404] on span "104" at bounding box center [1080, 408] width 22 height 16
click at [1070, 508] on li "Approved" at bounding box center [1064, 506] width 75 height 22
click at [1130, 418] on icon at bounding box center [1133, 408] width 21 height 21
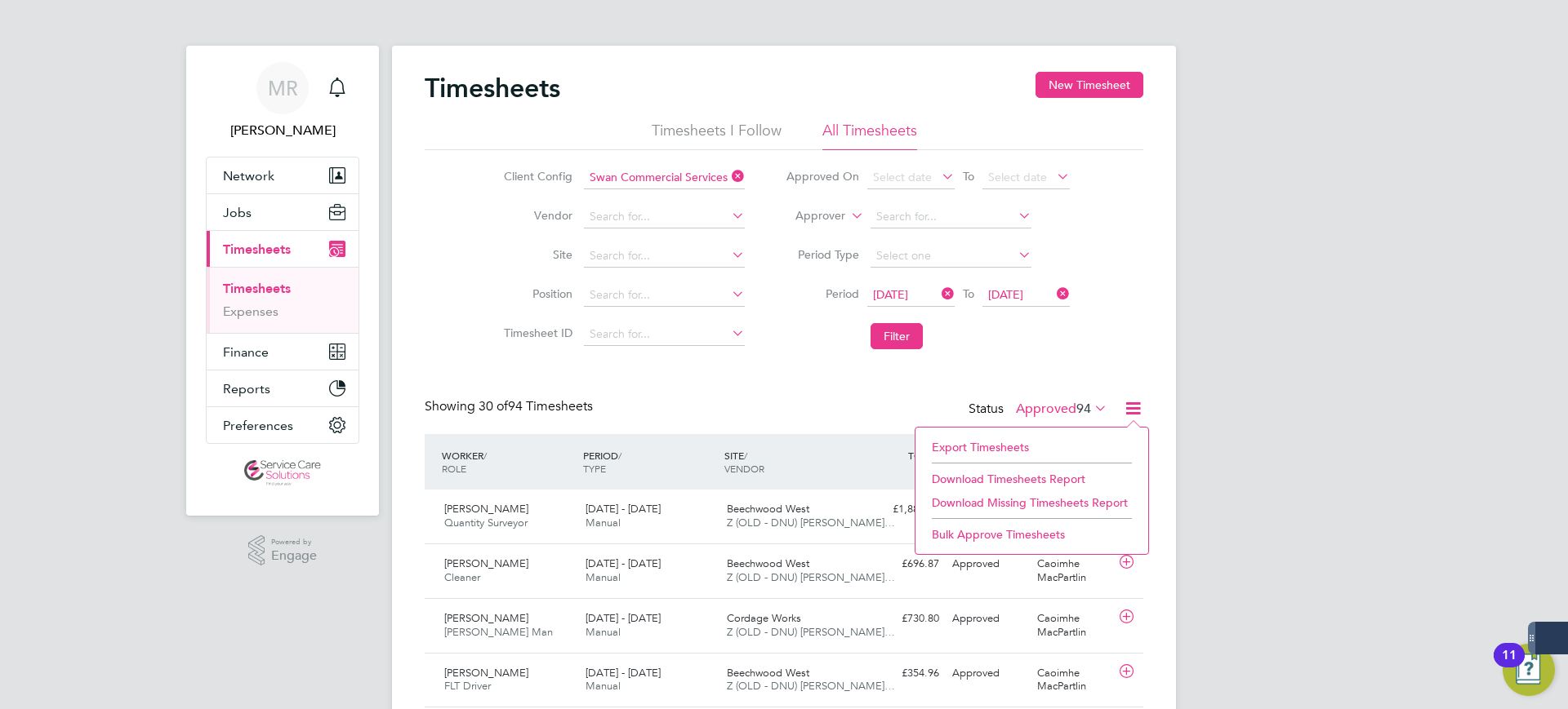
click at [1068, 475] on li "Download Timesheets Report" at bounding box center [1032, 479] width 217 height 22
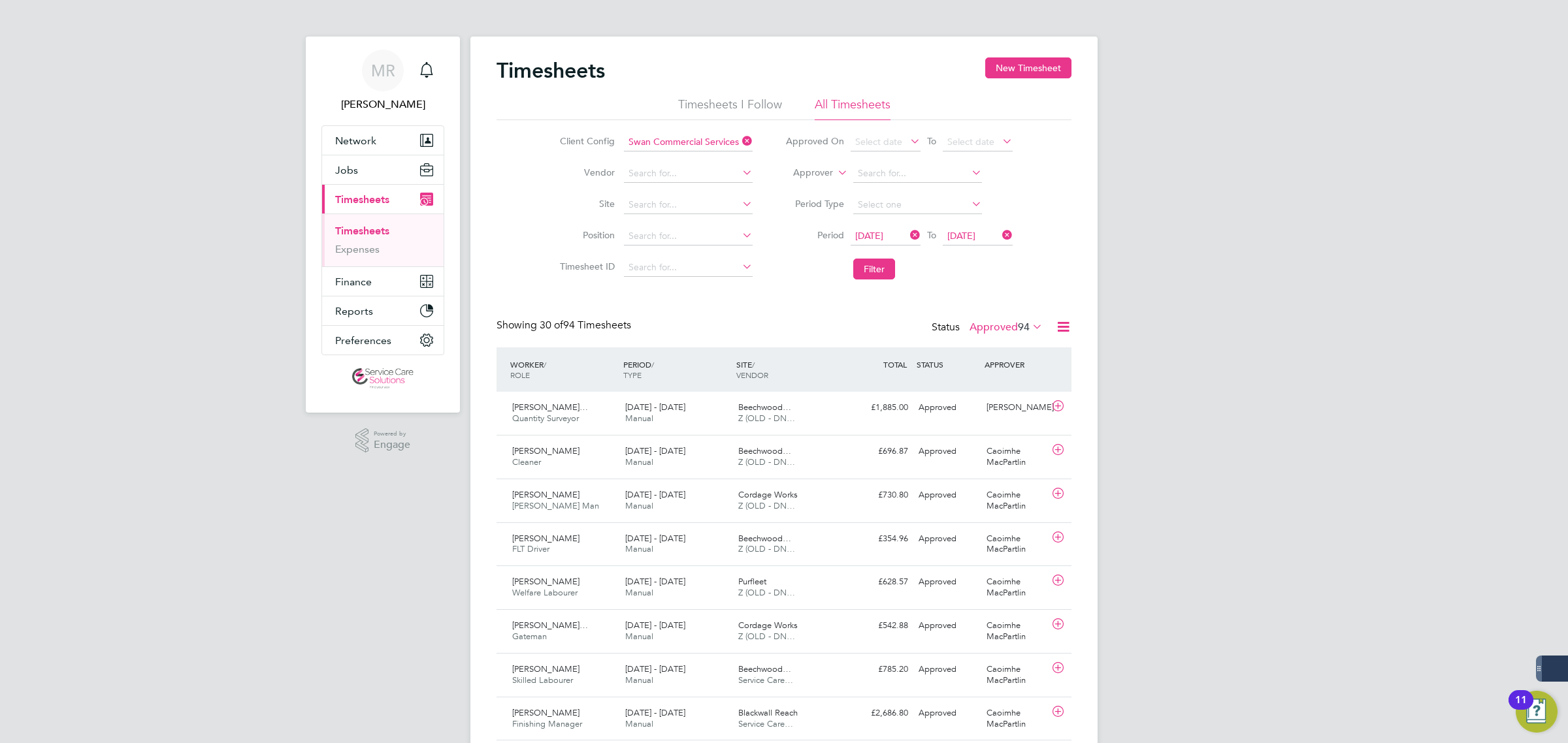
scroll to position [17, 0]
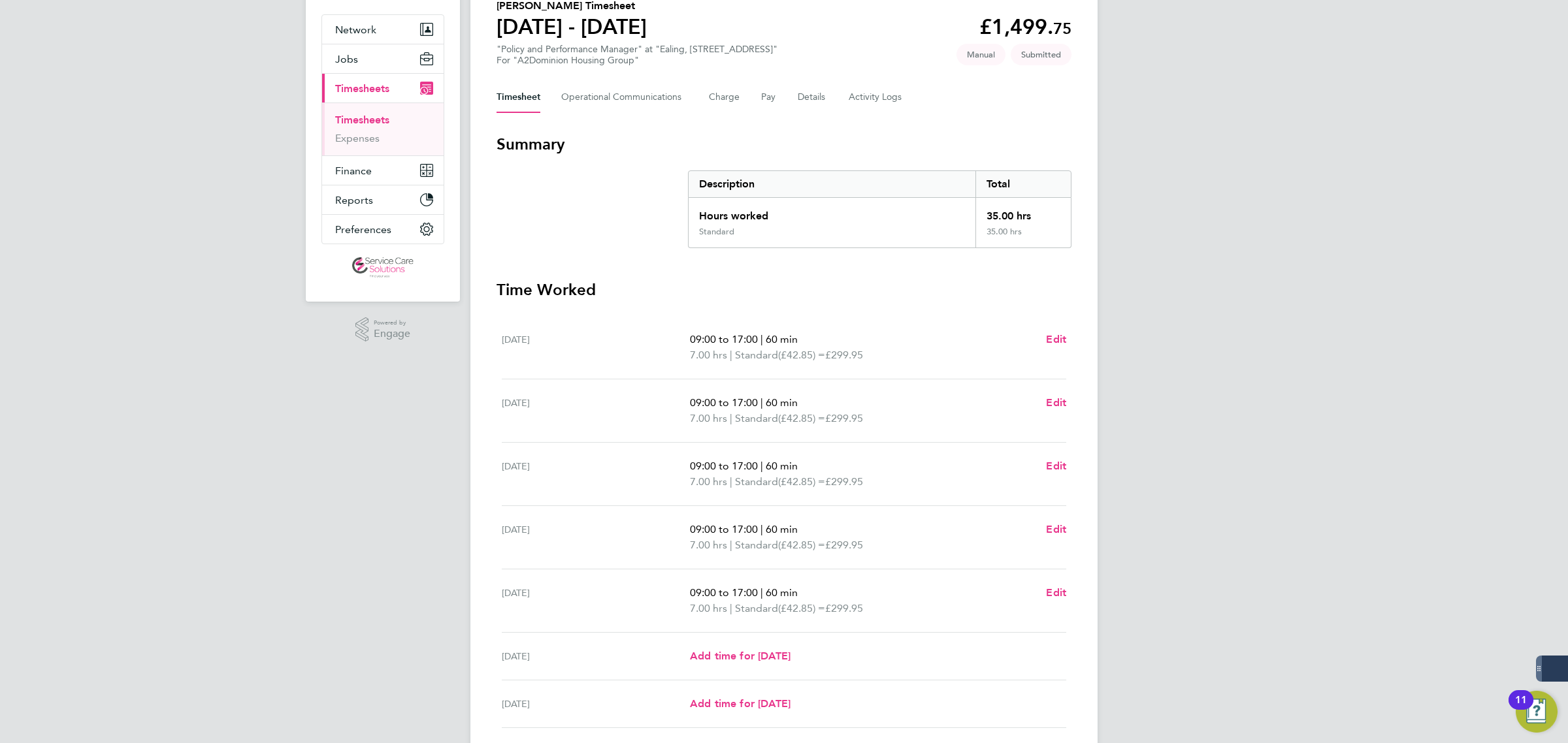
scroll to position [81, 0]
